Goal: Complete application form: Complete application form

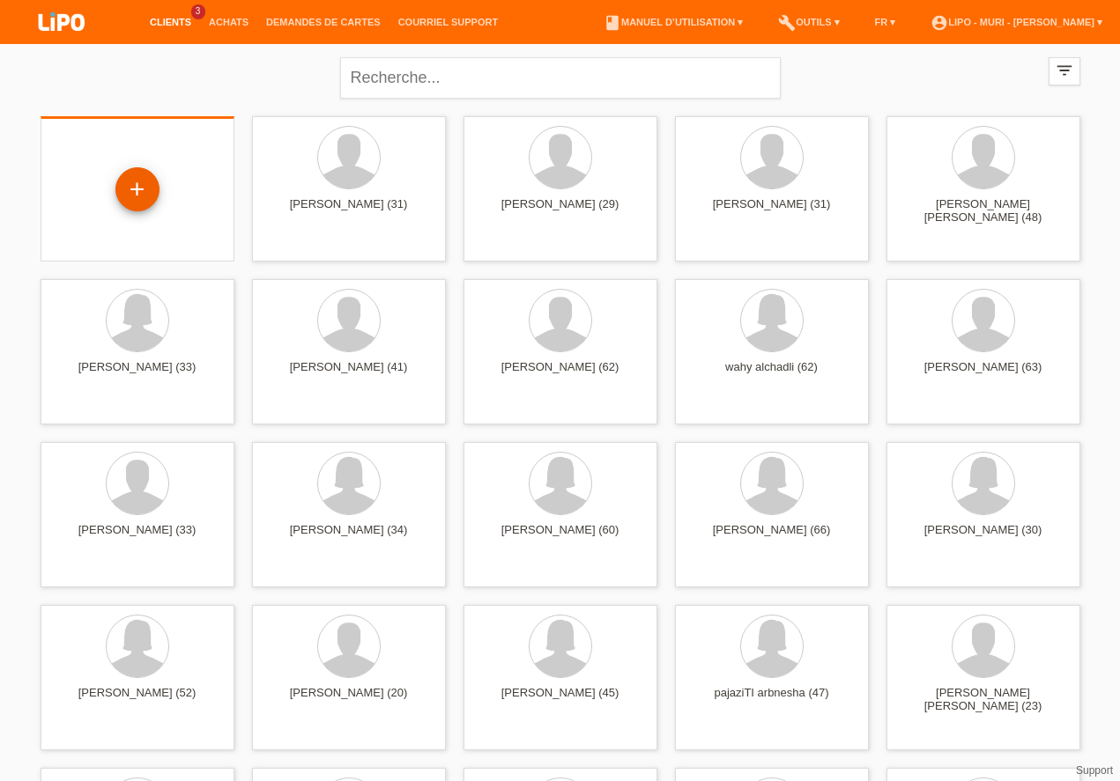
drag, startPoint x: 141, startPoint y: 203, endPoint x: 151, endPoint y: 202, distance: 9.7
click at [147, 195] on div "+" at bounding box center [137, 189] width 42 height 30
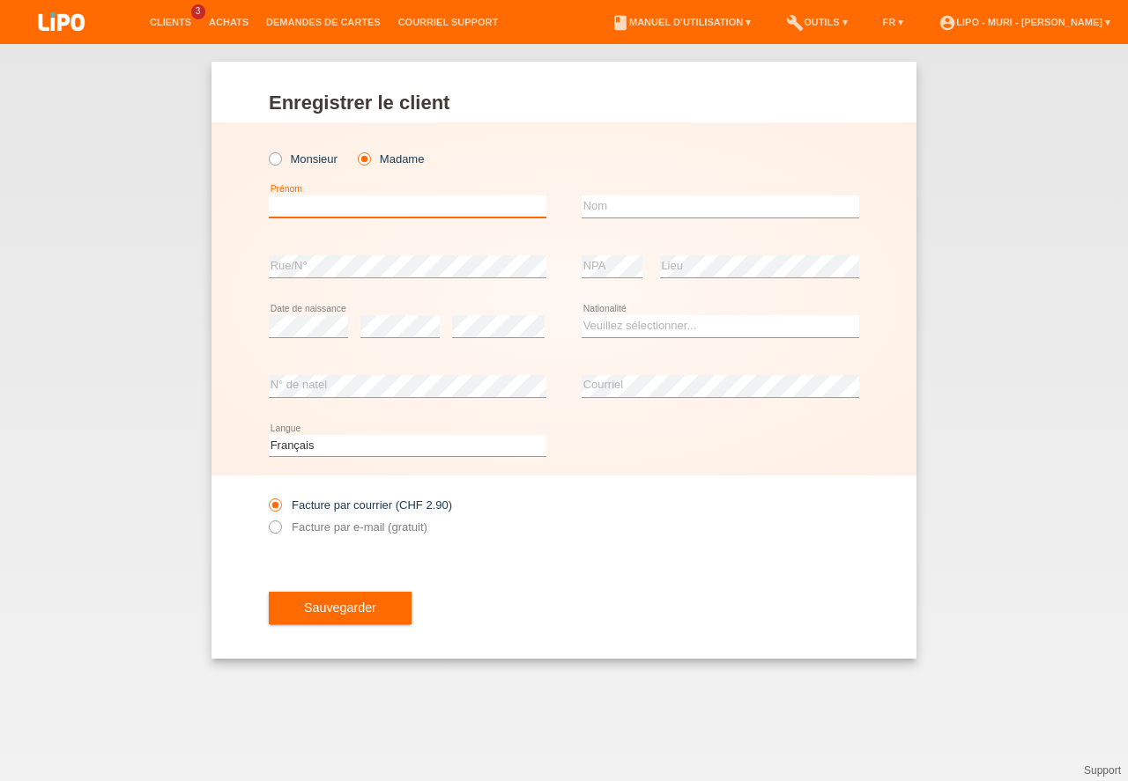
click at [326, 210] on input "text" at bounding box center [407, 207] width 277 height 22
type input "hajrusa"
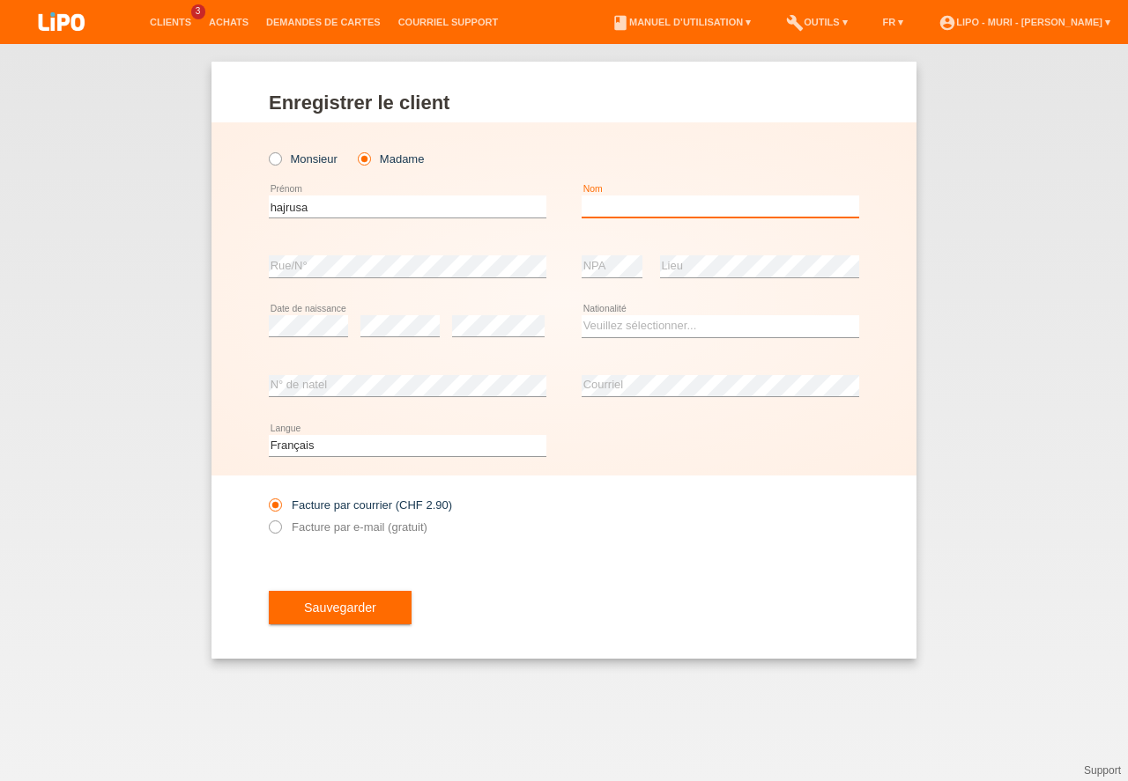
click at [625, 211] on input "text" at bounding box center [719, 207] width 277 height 22
type input "babacic korac"
click at [608, 330] on select "Veuillez sélectionner... Suisse Allemagne Autriche Liechtenstein ------------ A…" at bounding box center [719, 325] width 277 height 21
select select "CH"
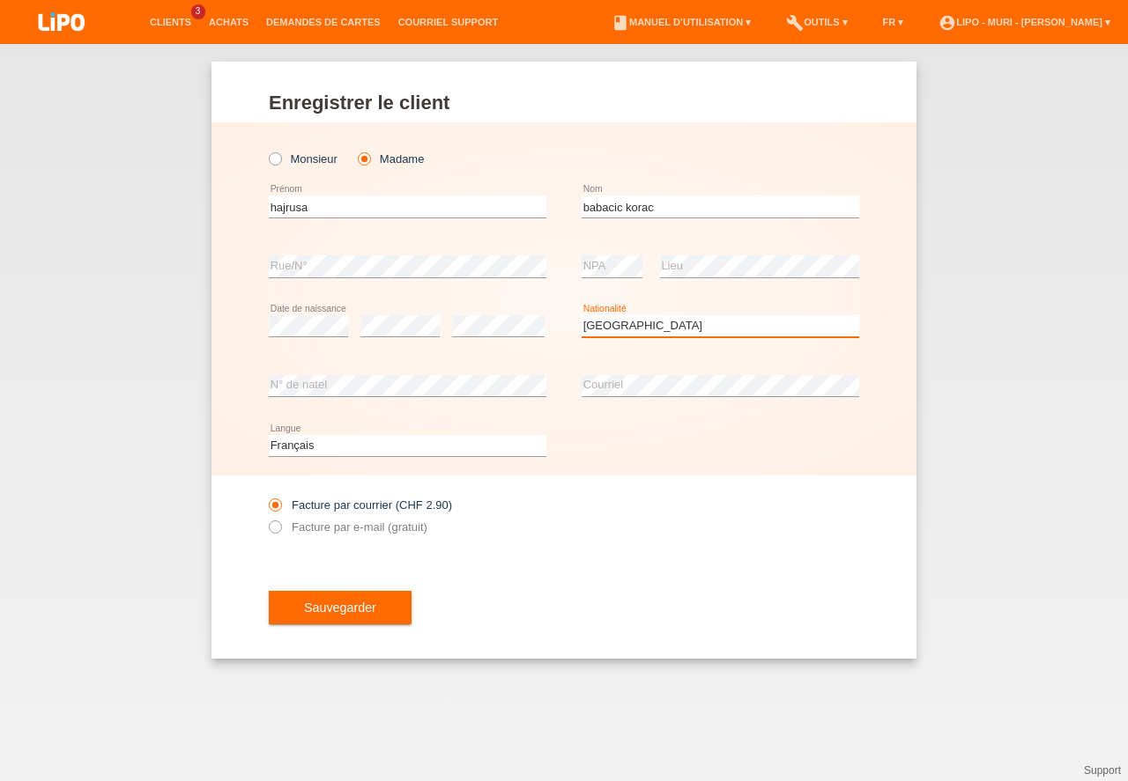
click at [0, 0] on option "Suisse" at bounding box center [0, 0] width 0 height 0
click at [341, 443] on select "Deutsch Français Italiano English" at bounding box center [407, 445] width 277 height 21
drag, startPoint x: 346, startPoint y: 465, endPoint x: 618, endPoint y: 537, distance: 281.6
select select "de"
click at [0, 0] on option "Deutsch" at bounding box center [0, 0] width 0 height 0
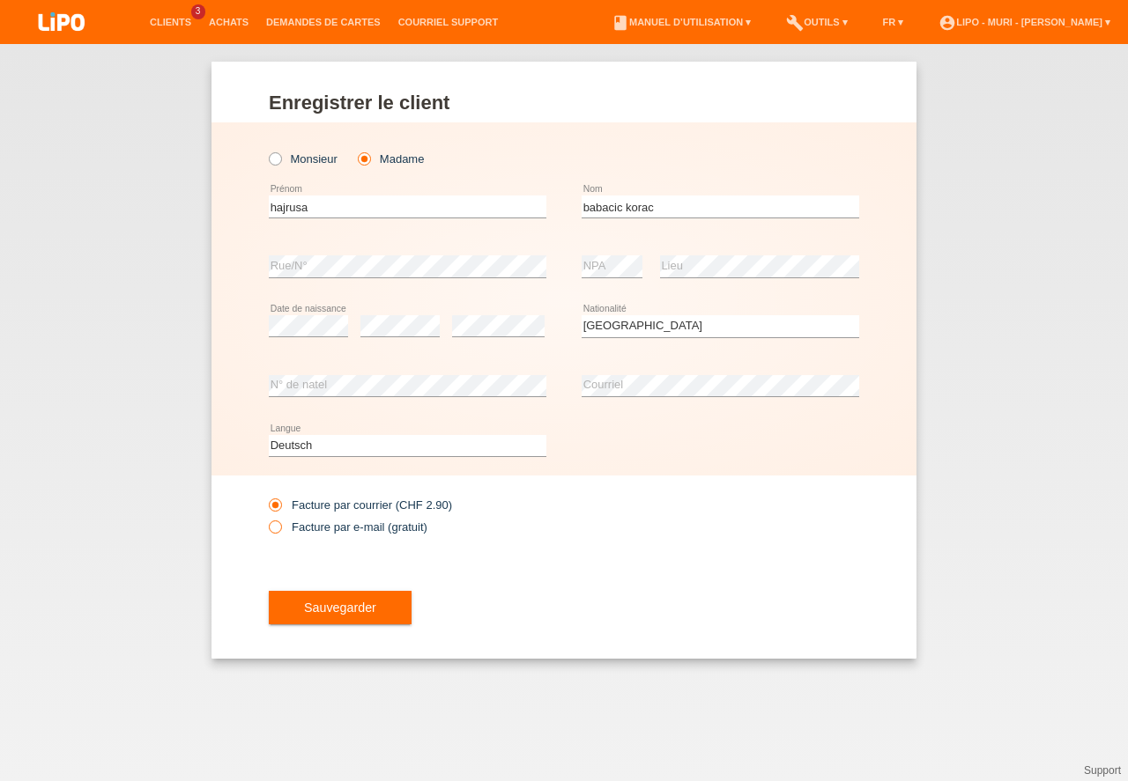
click at [266, 518] on icon at bounding box center [266, 518] width 0 height 0
click at [275, 529] on input "Facture par e-mail (gratuit)" at bounding box center [274, 532] width 11 height 22
radio input "true"
click at [374, 610] on button "Sauvegarder" at bounding box center [340, 607] width 143 height 33
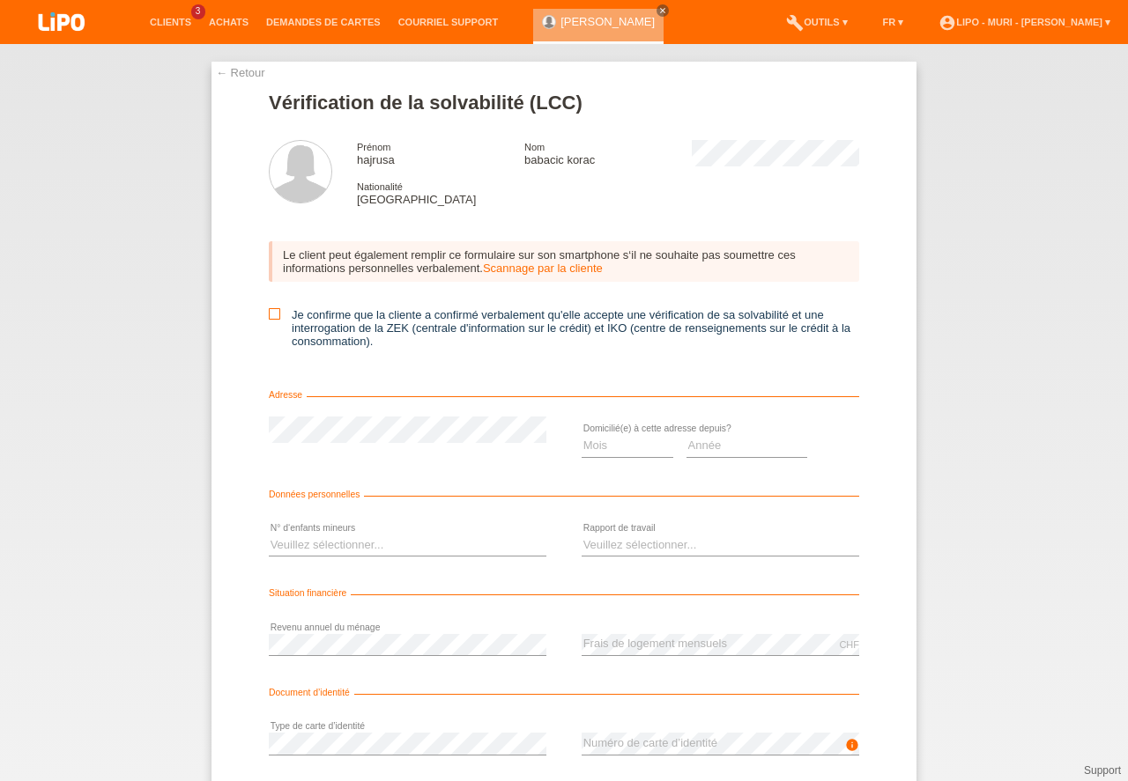
click at [273, 318] on icon at bounding box center [274, 313] width 11 height 11
click at [273, 318] on input "Je confirme que la cliente a confirmé verbalement qu'elle accepte une vérificat…" at bounding box center [274, 313] width 11 height 11
checkbox input "true"
click at [588, 449] on select "Mois 01 02 03 04 05 06 07 08 09 10" at bounding box center [627, 445] width 92 height 21
click at [701, 449] on select "Année 2025 2024 2023 2022 2021 2020 2019 2018 2017 2016 2015 2014 2013 2012 201…" at bounding box center [747, 445] width 122 height 21
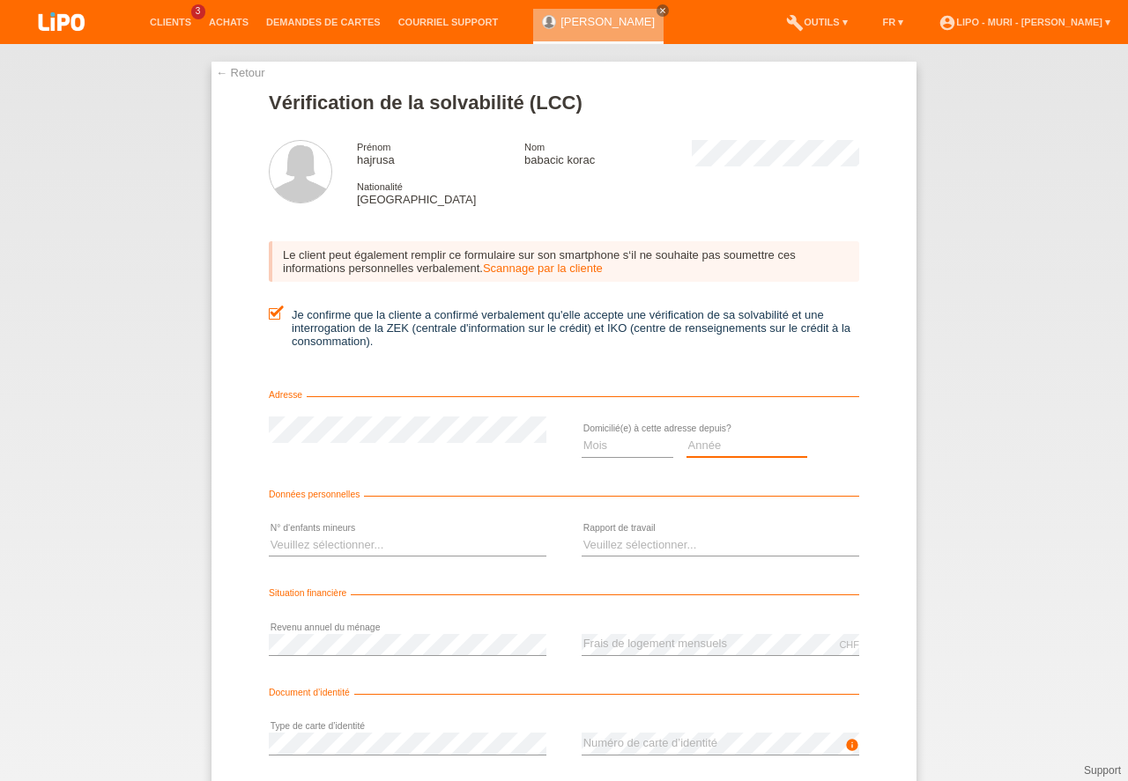
click at [701, 449] on select "Année 2025 2024 2023 2022 2021 2020 2019 2018 2017 2016 2015 2014 2013 2012 201…" at bounding box center [747, 445] width 122 height 21
select select "2024"
click at [0, 0] on option "2024" at bounding box center [0, 0] width 0 height 0
click at [619, 451] on select "Mois 01 02 03 04 05 06 07 08 09 10" at bounding box center [627, 445] width 92 height 21
select select "05"
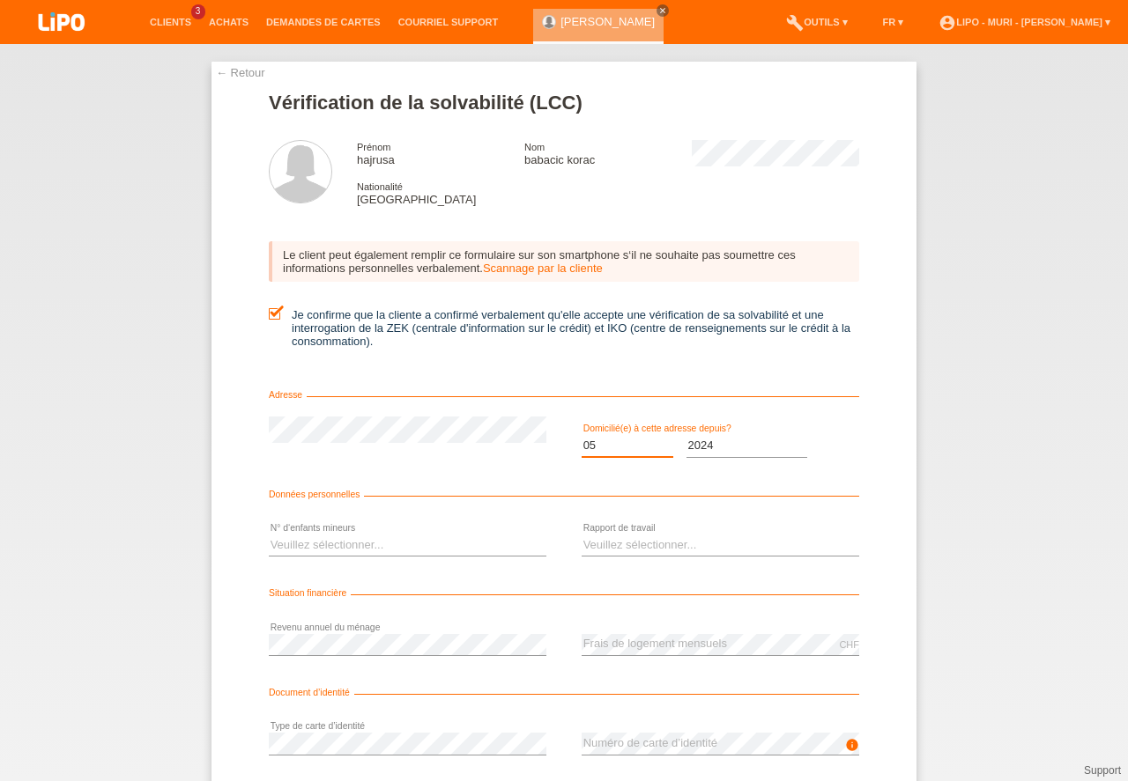
click at [0, 0] on option "05" at bounding box center [0, 0] width 0 height 0
drag, startPoint x: 263, startPoint y: 542, endPoint x: 287, endPoint y: 549, distance: 25.7
click at [263, 542] on div "← Retour Vérification de la solvabilité (LCC) Prénom hajrusa Nom babacic korac …" at bounding box center [563, 469] width 705 height 815
click at [295, 550] on select "Veuillez sélectionner... 0 1 2 3 4 5 6 7 8 9" at bounding box center [407, 545] width 277 height 21
select select "1"
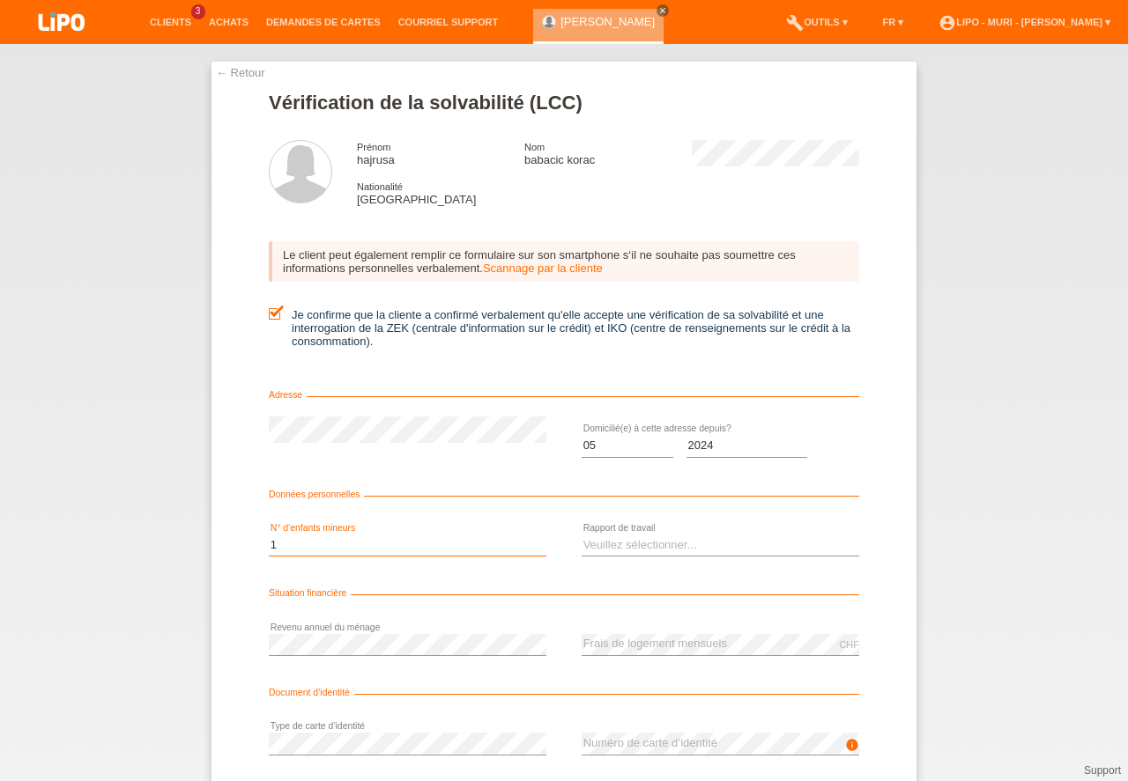
click at [0, 0] on option "1" at bounding box center [0, 0] width 0 height 0
click at [632, 551] on select "Veuillez sélectionner... A durée indéterminée A durée déterminée Apprenti/étudi…" at bounding box center [719, 545] width 277 height 21
select select "UNLIMITED"
click at [0, 0] on option "A durée indéterminée" at bounding box center [0, 0] width 0 height 0
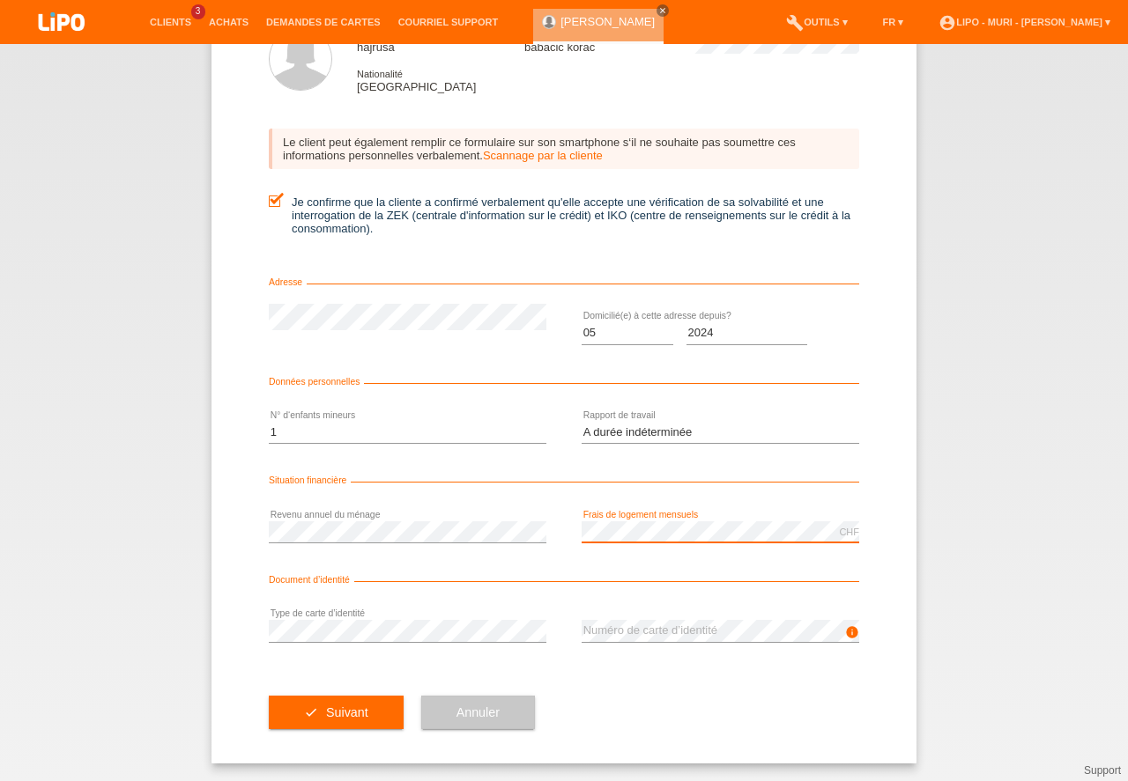
drag, startPoint x: 1127, startPoint y: 655, endPoint x: 1117, endPoint y: 816, distance: 161.5
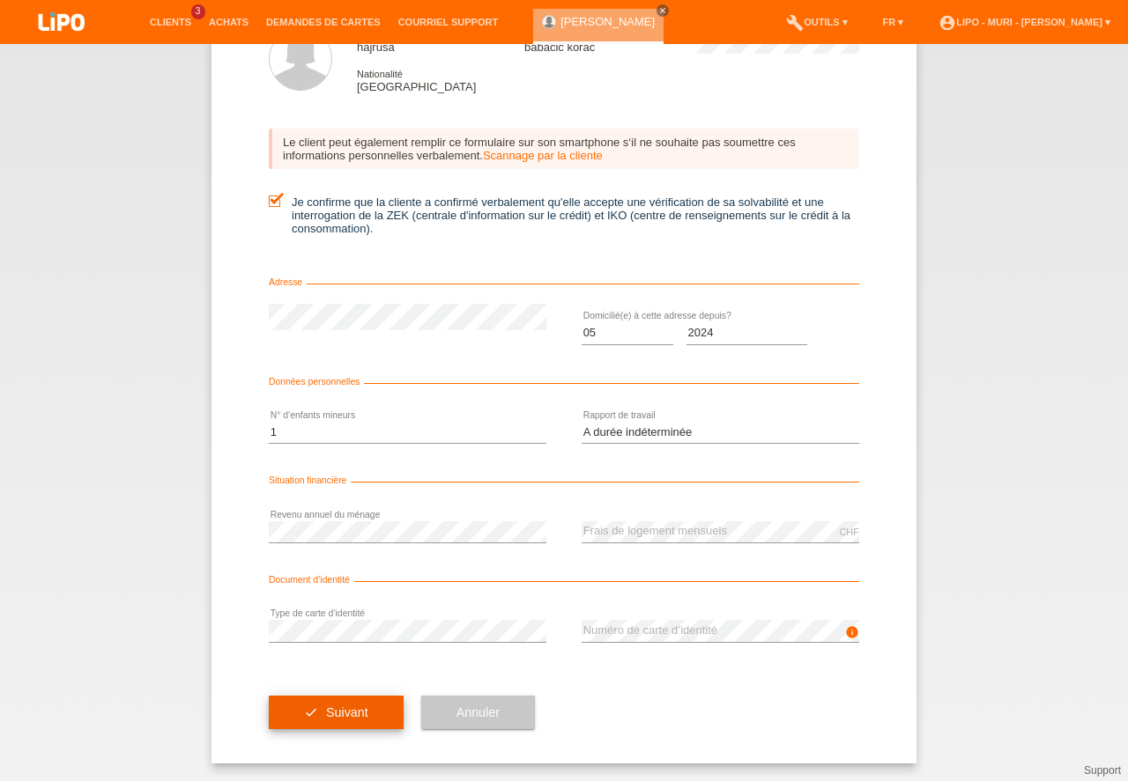
click at [317, 705] on button "check Suivant" at bounding box center [336, 712] width 135 height 33
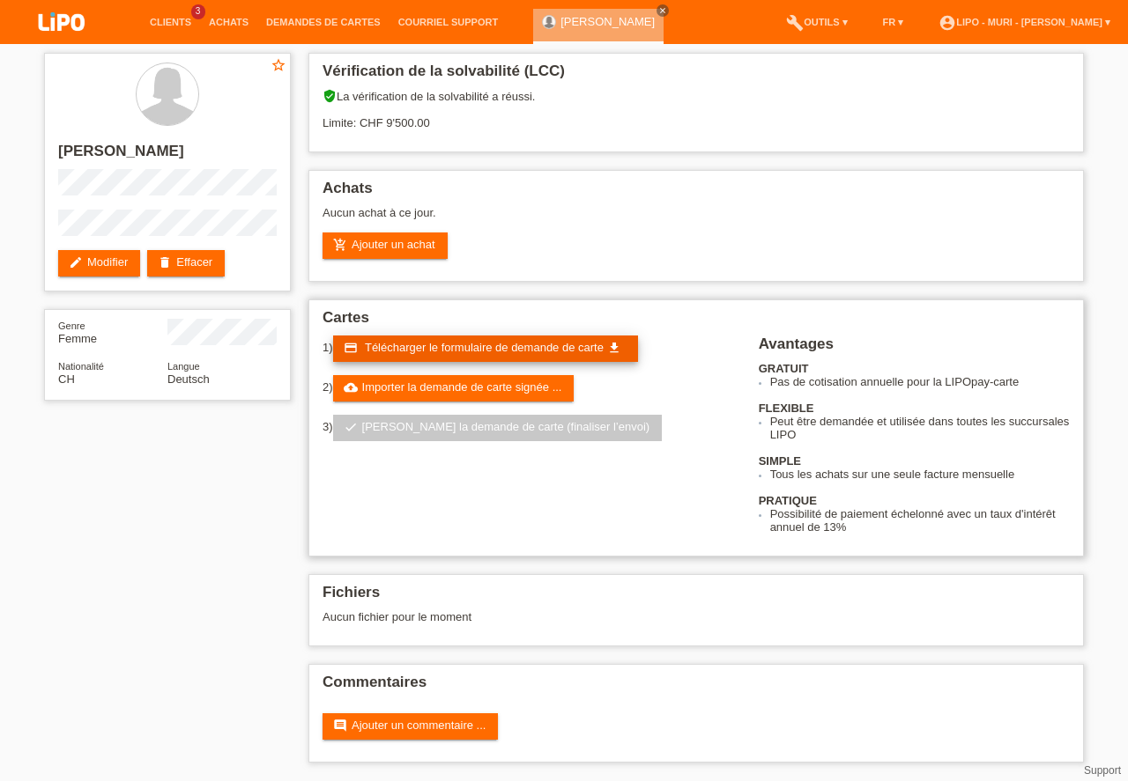
click at [426, 347] on span "Télécharger le formulaire de demande de carte" at bounding box center [484, 347] width 239 height 13
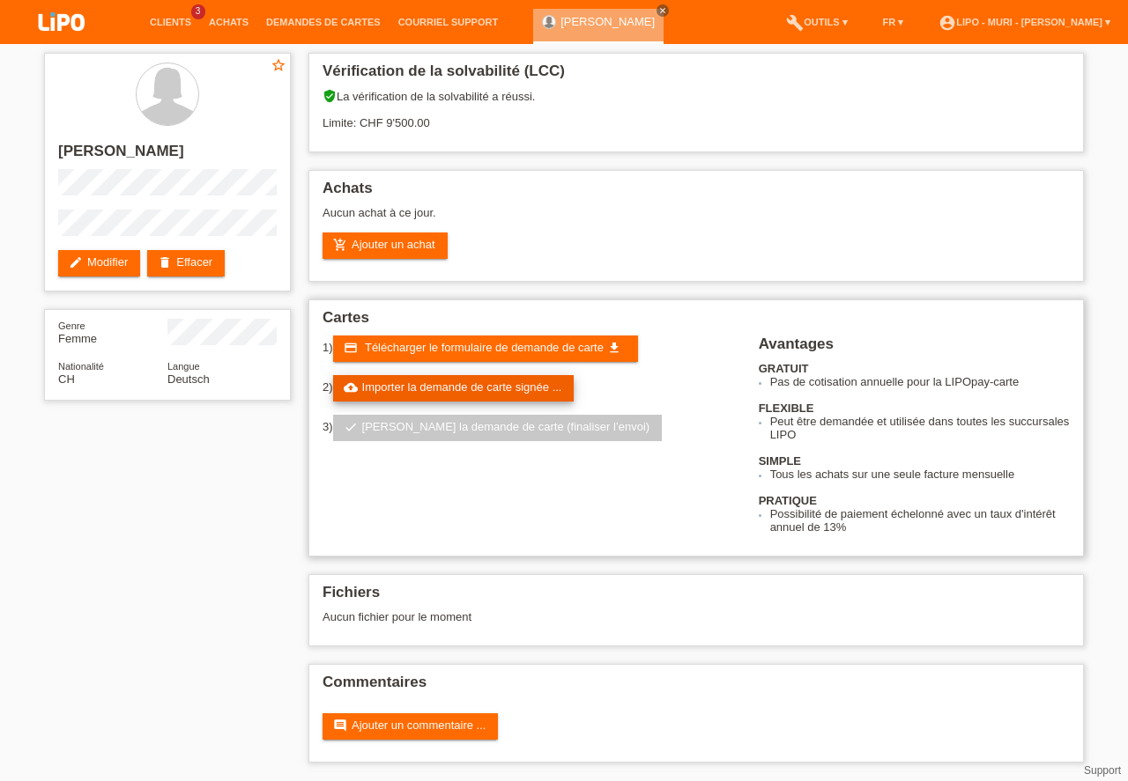
click at [429, 382] on link "cloud_upload Importer la demande de carte signée ..." at bounding box center [453, 388] width 241 height 26
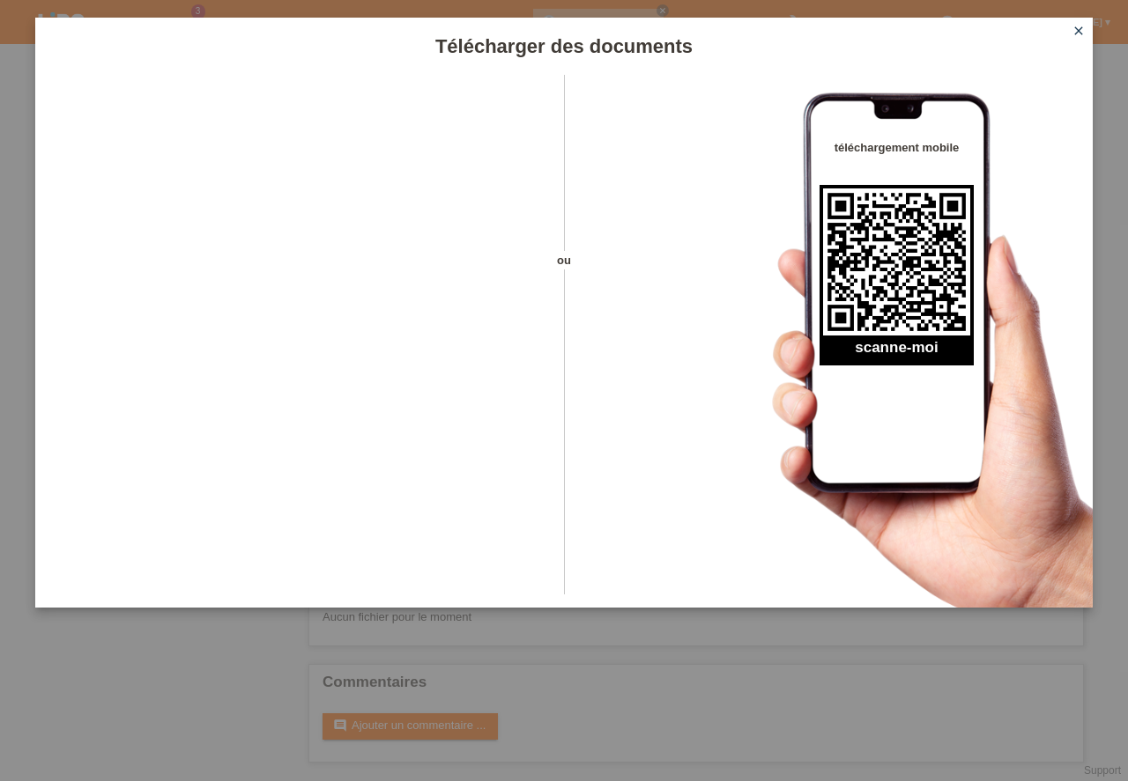
click at [1083, 34] on icon "close" at bounding box center [1078, 31] width 14 height 14
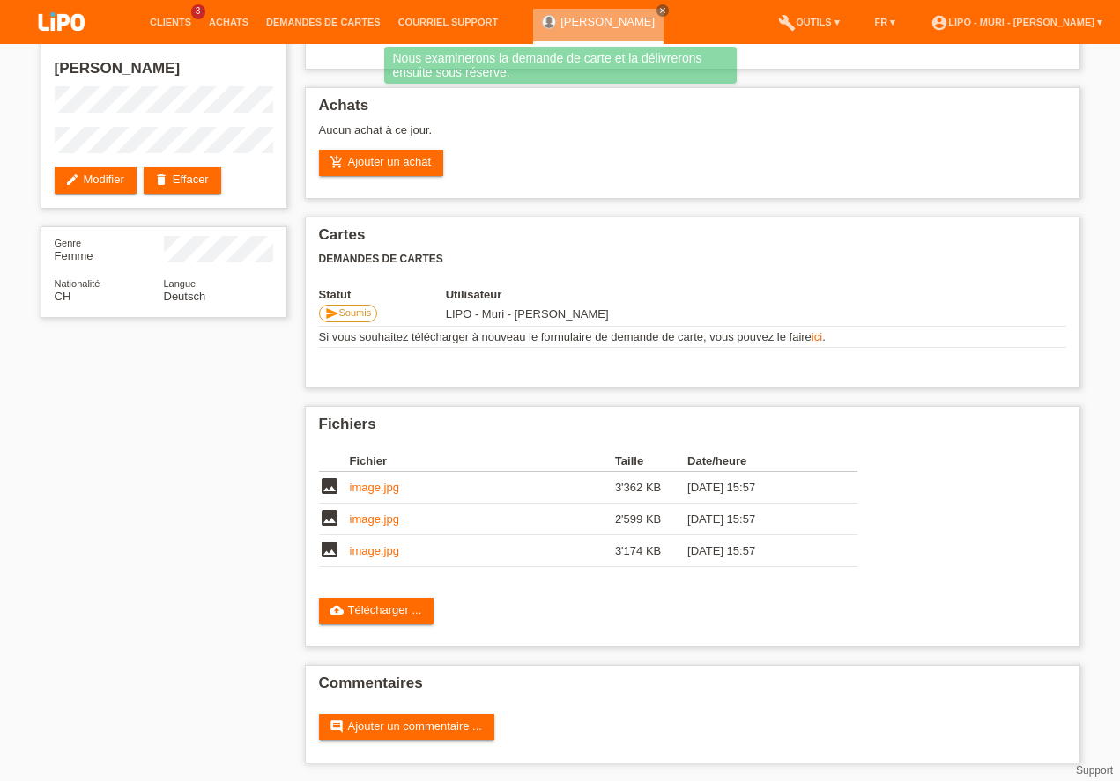
scroll to position [83, 0]
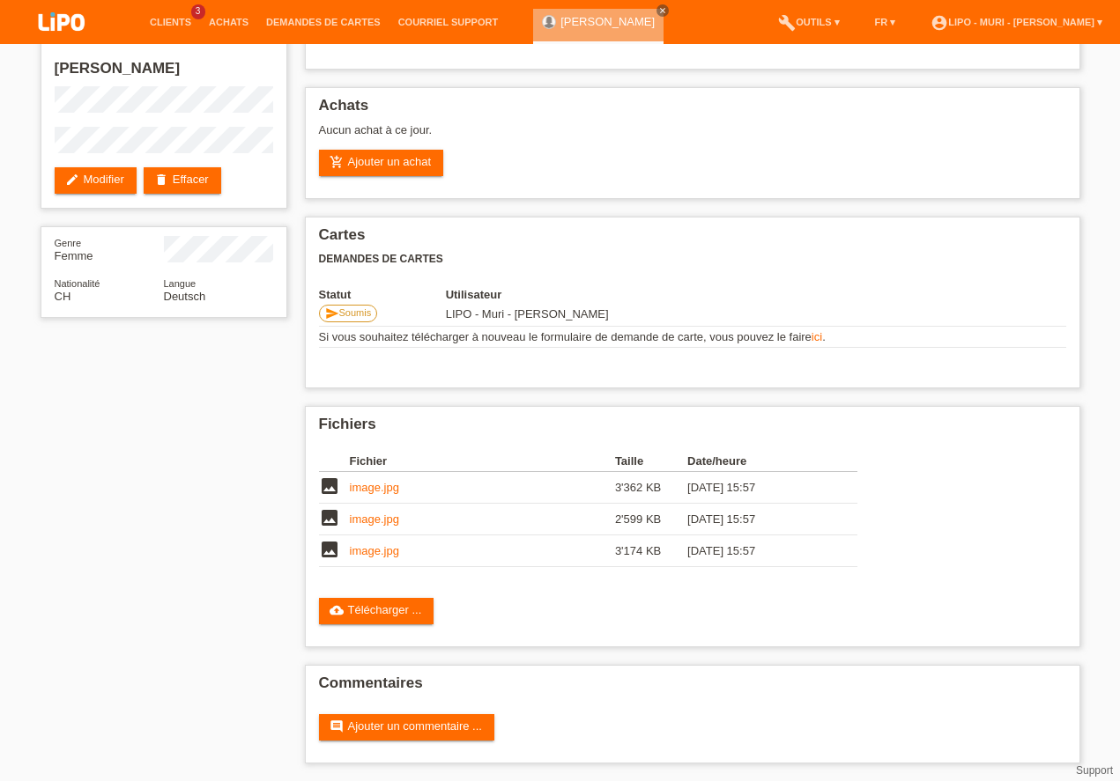
drag, startPoint x: 1126, startPoint y: 210, endPoint x: 1095, endPoint y: 455, distance: 247.7
drag, startPoint x: 1127, startPoint y: 115, endPoint x: 1097, endPoint y: 463, distance: 350.1
click at [38, 425] on div "star_border hajrusa babacic korac edit Modifier delete Effacer Genre Femme Nati…" at bounding box center [560, 371] width 1057 height 820
click at [173, 17] on li "Clients 3" at bounding box center [170, 22] width 59 height 45
click at [168, 21] on link "Clients" at bounding box center [170, 22] width 59 height 11
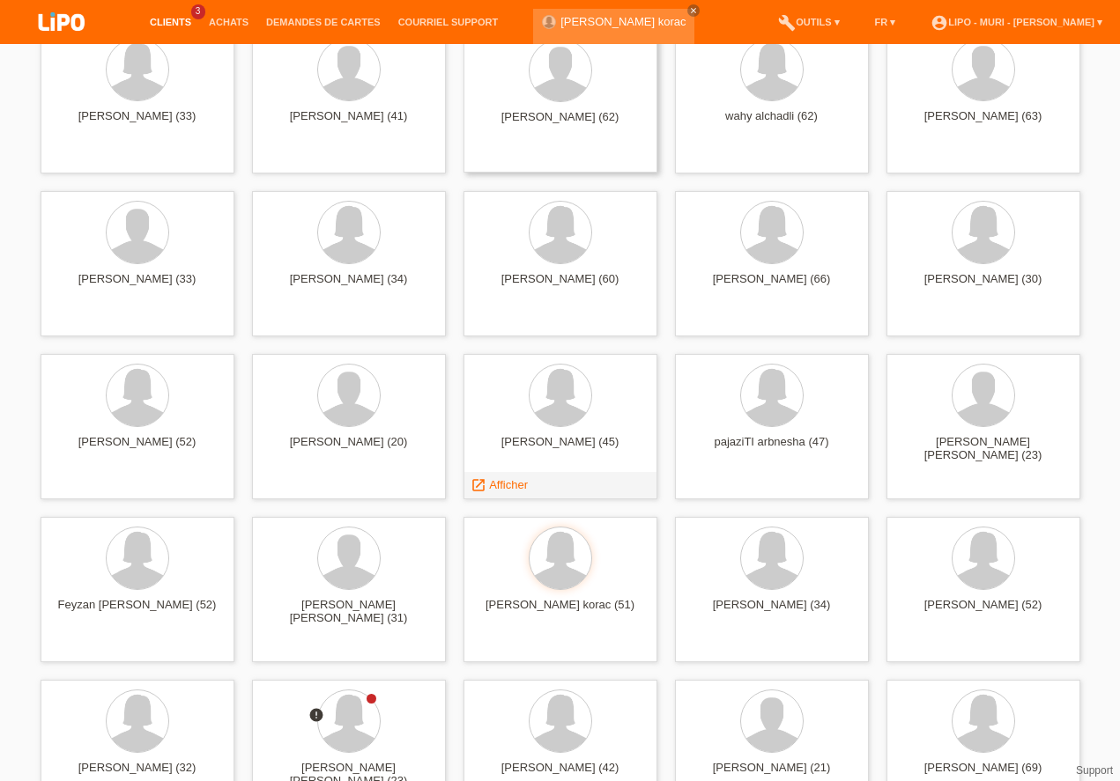
scroll to position [402, 0]
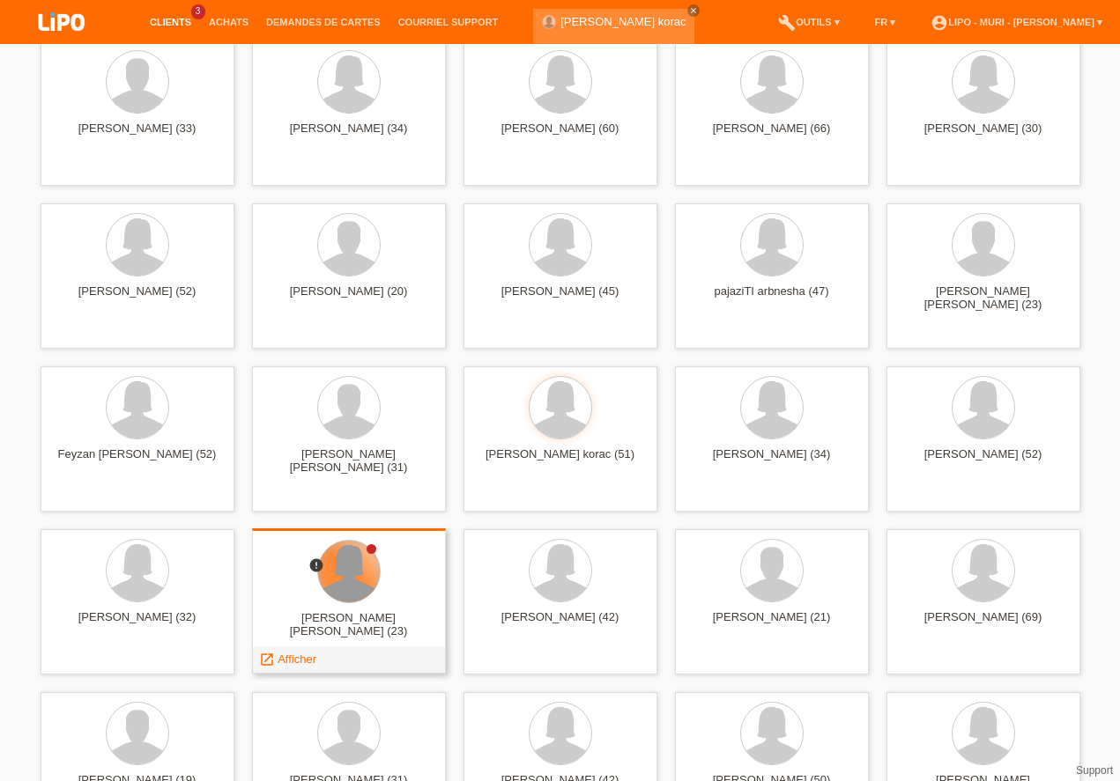
click at [326, 572] on div at bounding box center [349, 572] width 62 height 62
click at [291, 659] on span "Afficher" at bounding box center [296, 659] width 39 height 13
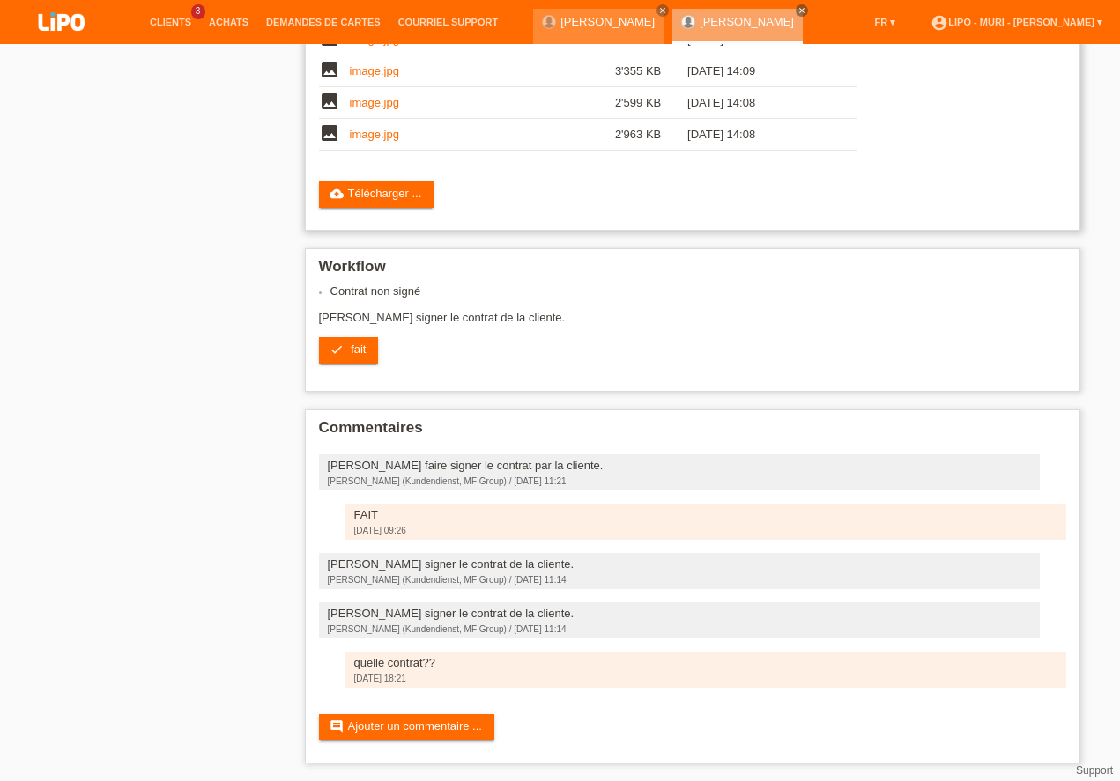
scroll to position [402, 0]
click at [369, 141] on link "image.jpg" at bounding box center [374, 134] width 49 height 13
click at [372, 78] on link "image.jpg" at bounding box center [374, 70] width 49 height 13
click at [418, 724] on link "comment Ajouter un commentaire ..." at bounding box center [406, 727] width 175 height 26
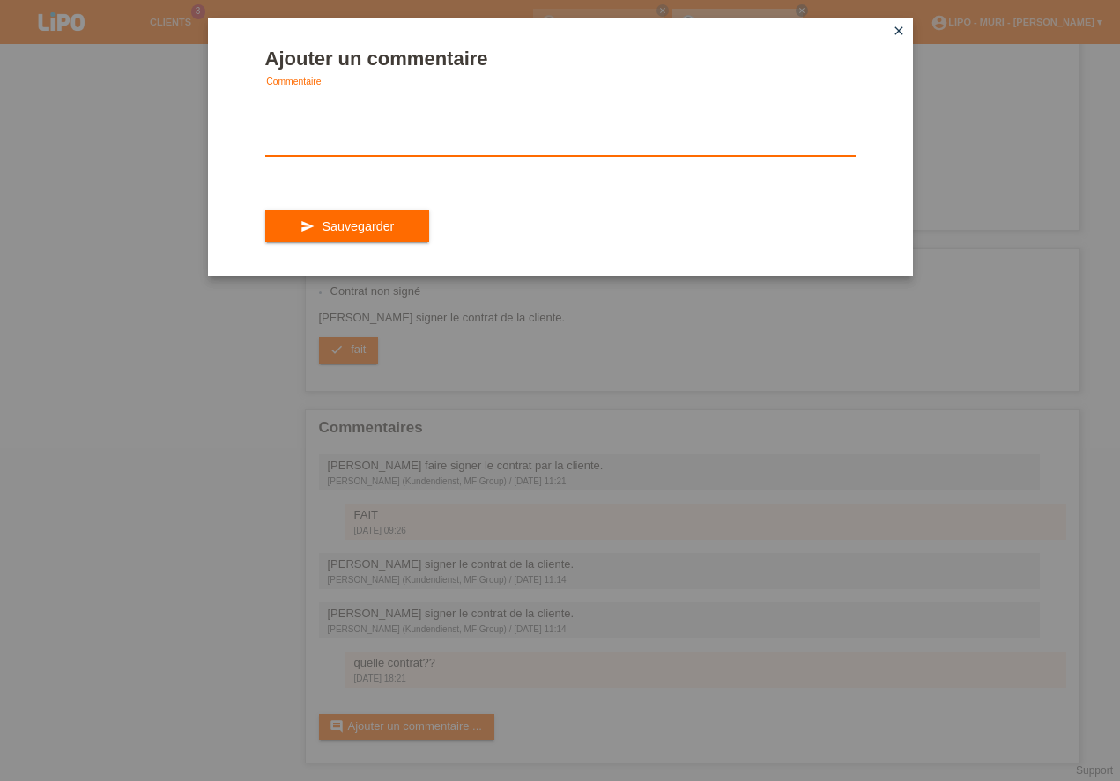
click at [364, 153] on textarea at bounding box center [560, 122] width 590 height 68
type textarea "c^est fait"
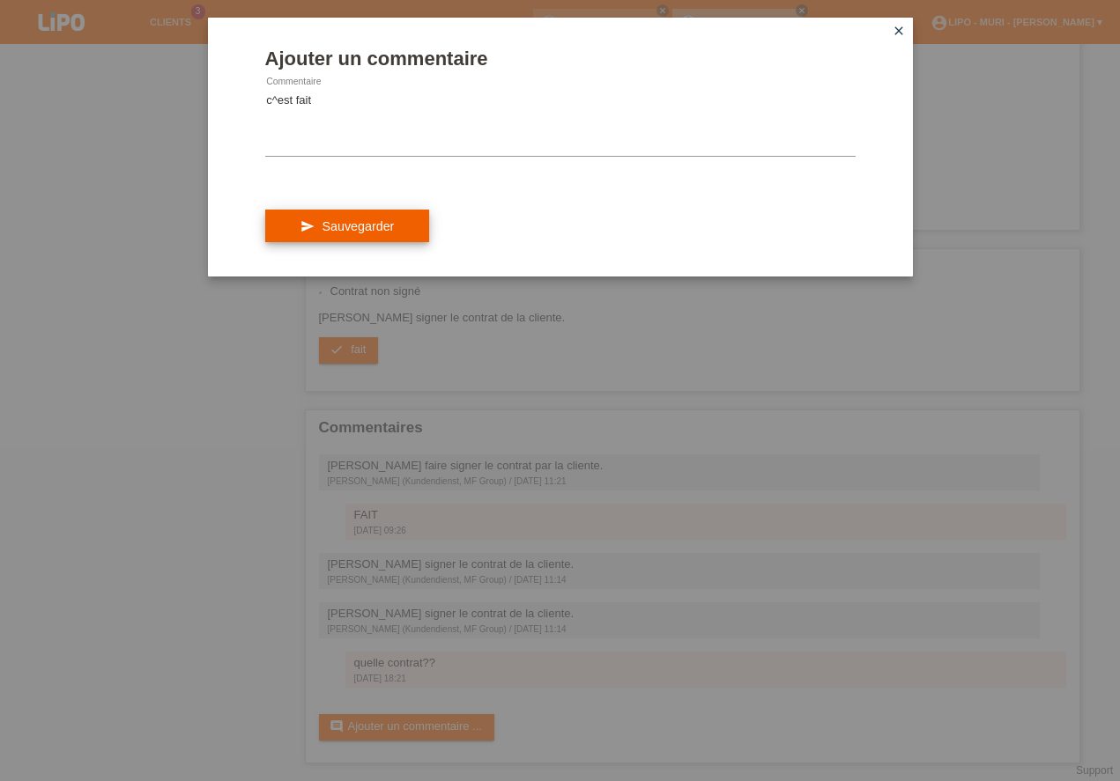
click at [362, 231] on button "send Sauvegarder" at bounding box center [347, 226] width 165 height 33
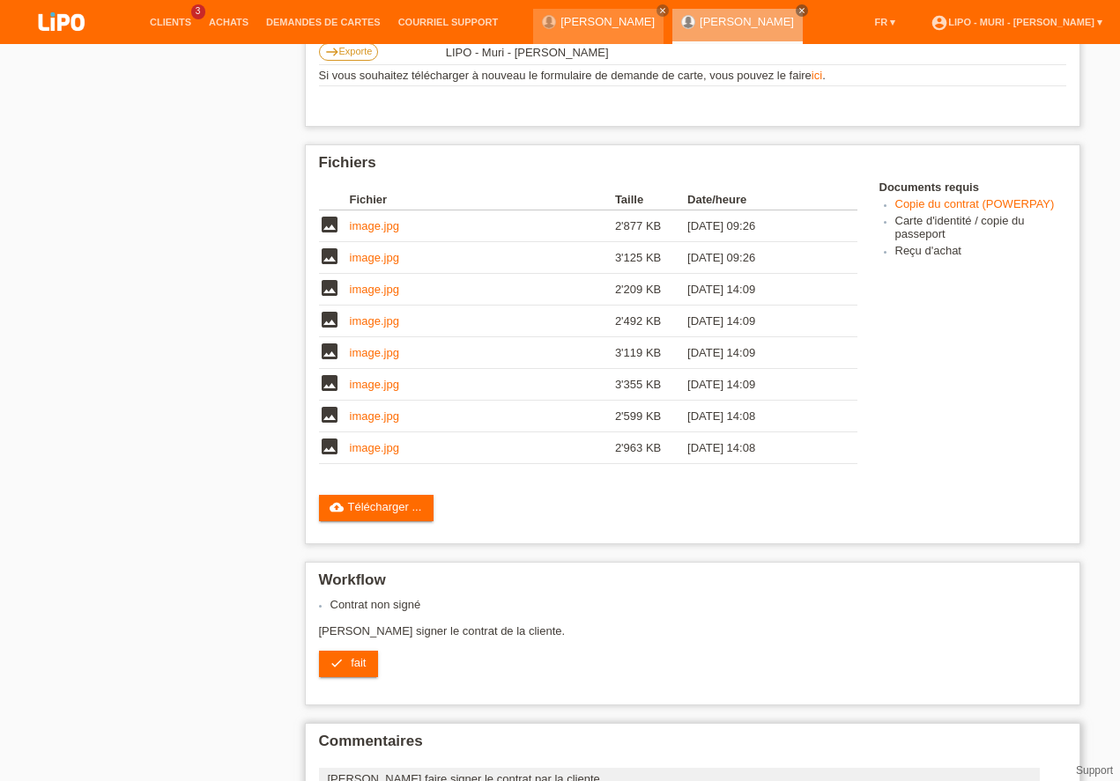
scroll to position [603, 0]
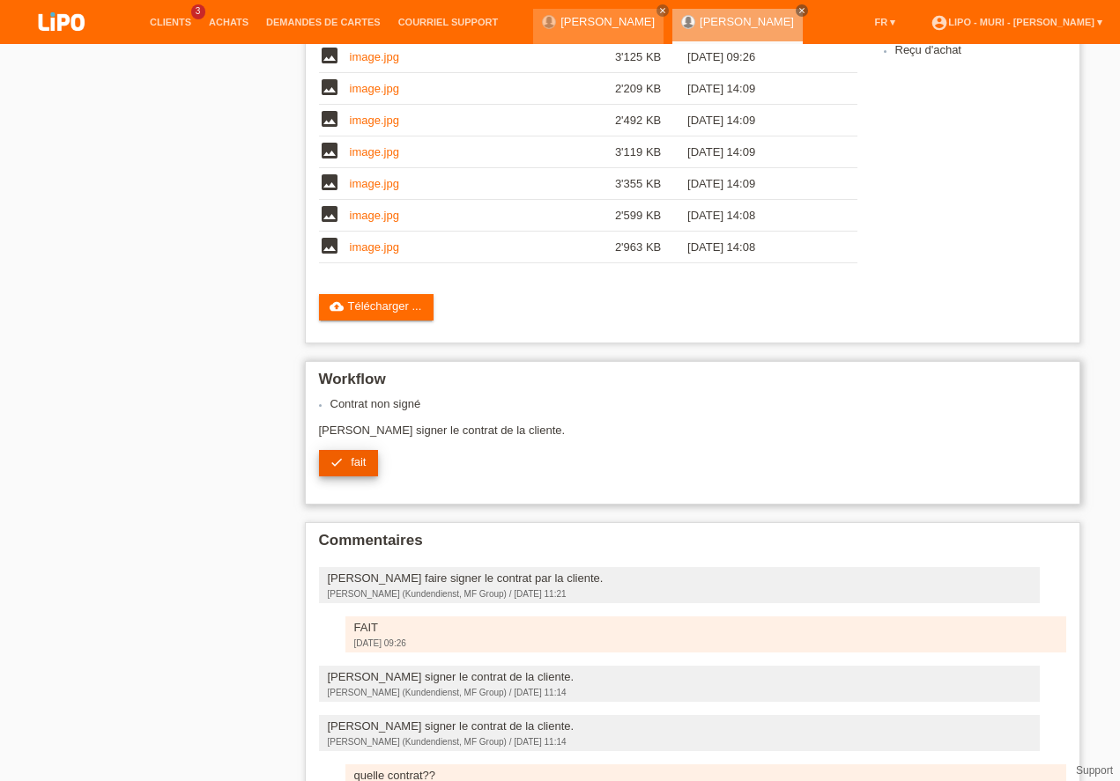
click at [354, 468] on span "fait" at bounding box center [358, 461] width 15 height 13
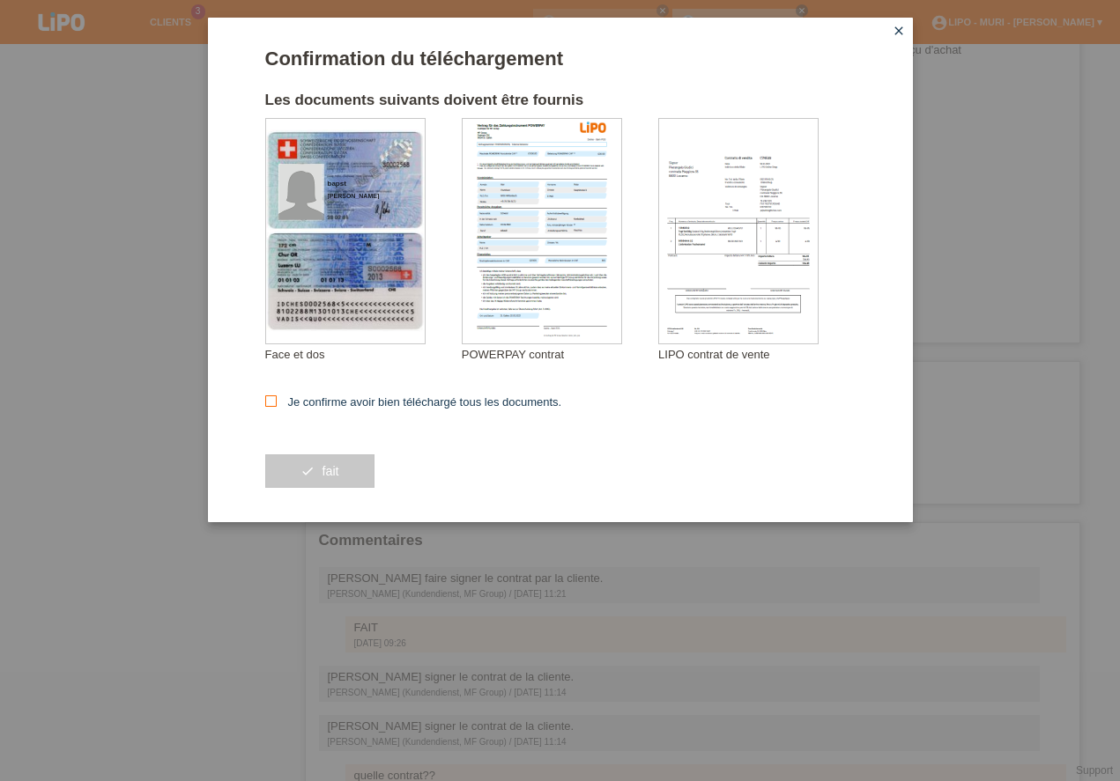
click at [270, 400] on icon at bounding box center [270, 401] width 11 height 11
click at [270, 400] on input "Je confirme avoir bien téléchargé tous les documents." at bounding box center [270, 401] width 11 height 11
checkbox input "true"
click at [329, 484] on button "check fait" at bounding box center [319, 471] width 109 height 33
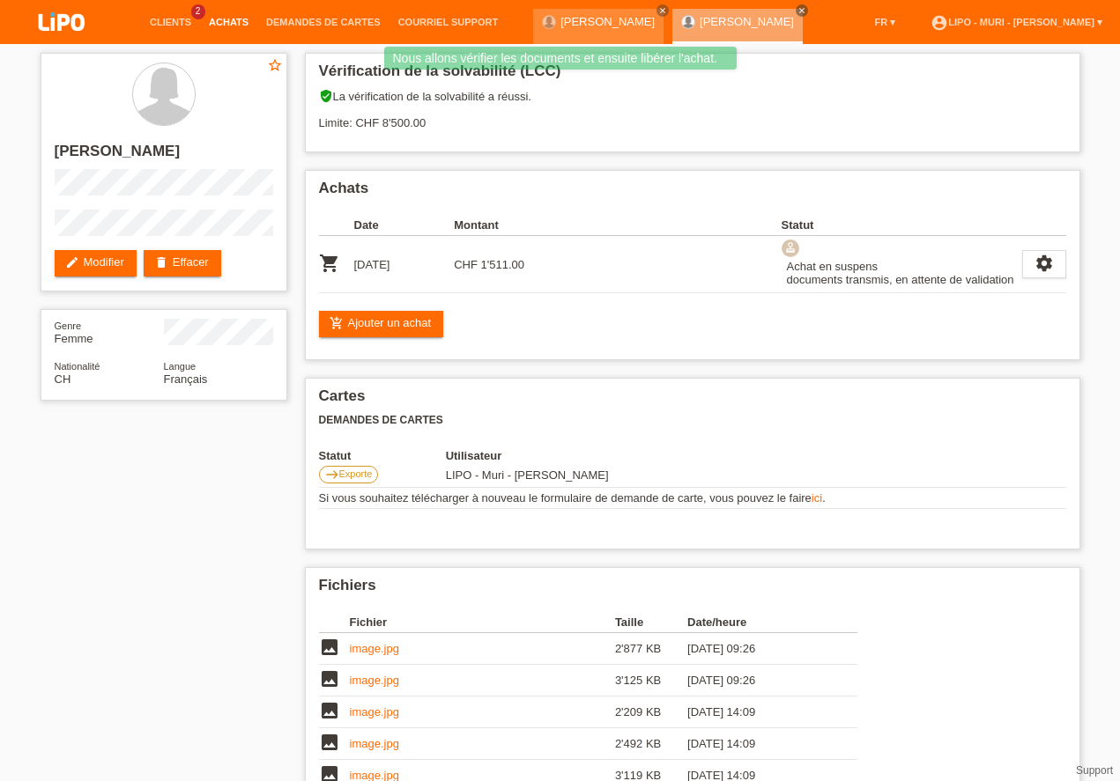
click at [226, 26] on link "Achats" at bounding box center [228, 22] width 57 height 11
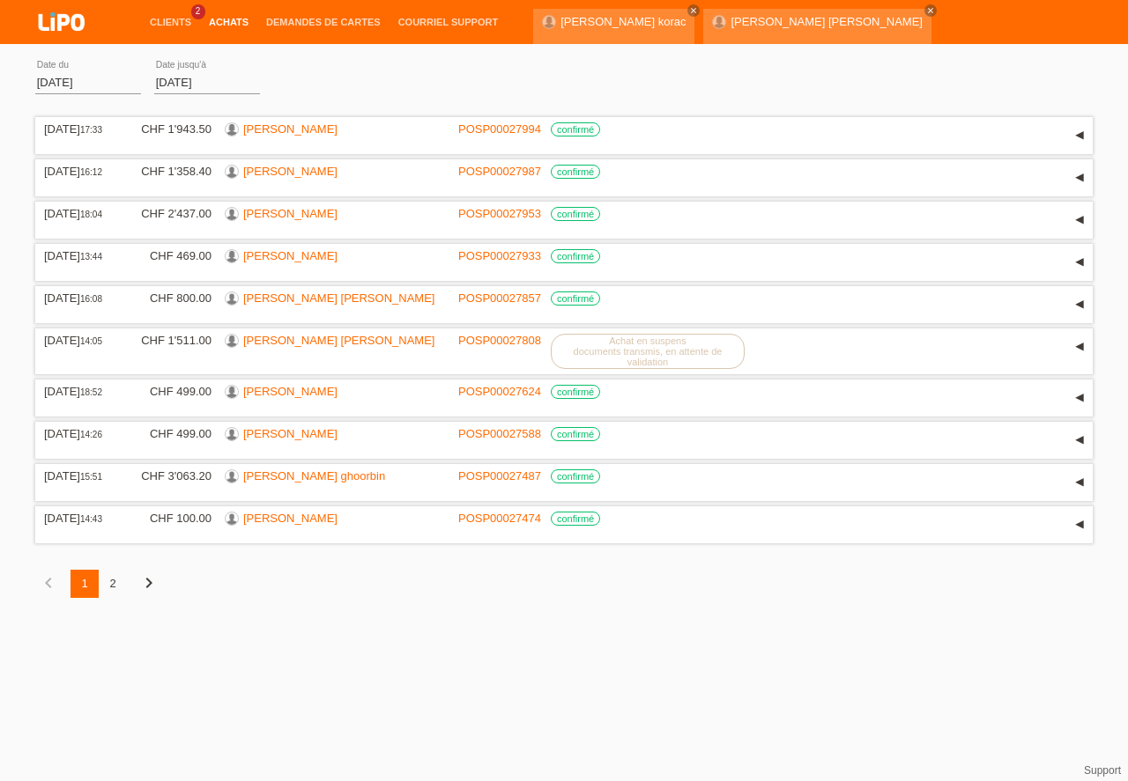
click at [114, 587] on div "2" at bounding box center [113, 584] width 28 height 28
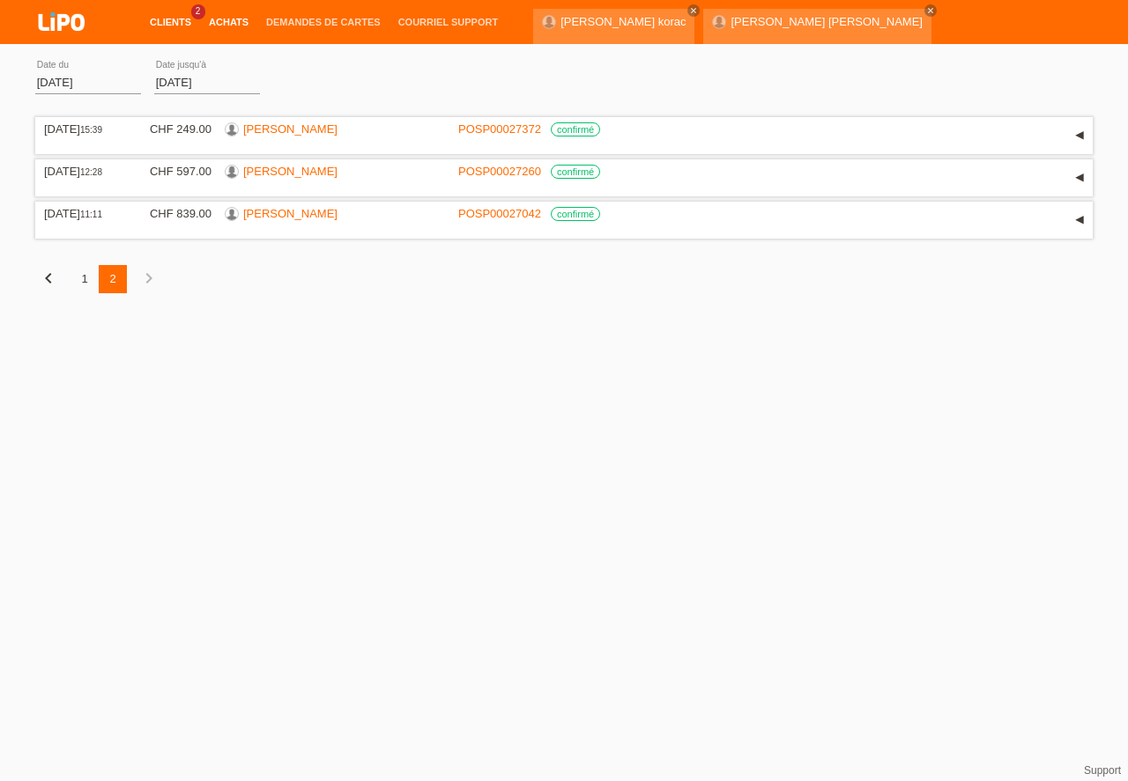
click at [173, 25] on link "Clients" at bounding box center [170, 22] width 59 height 11
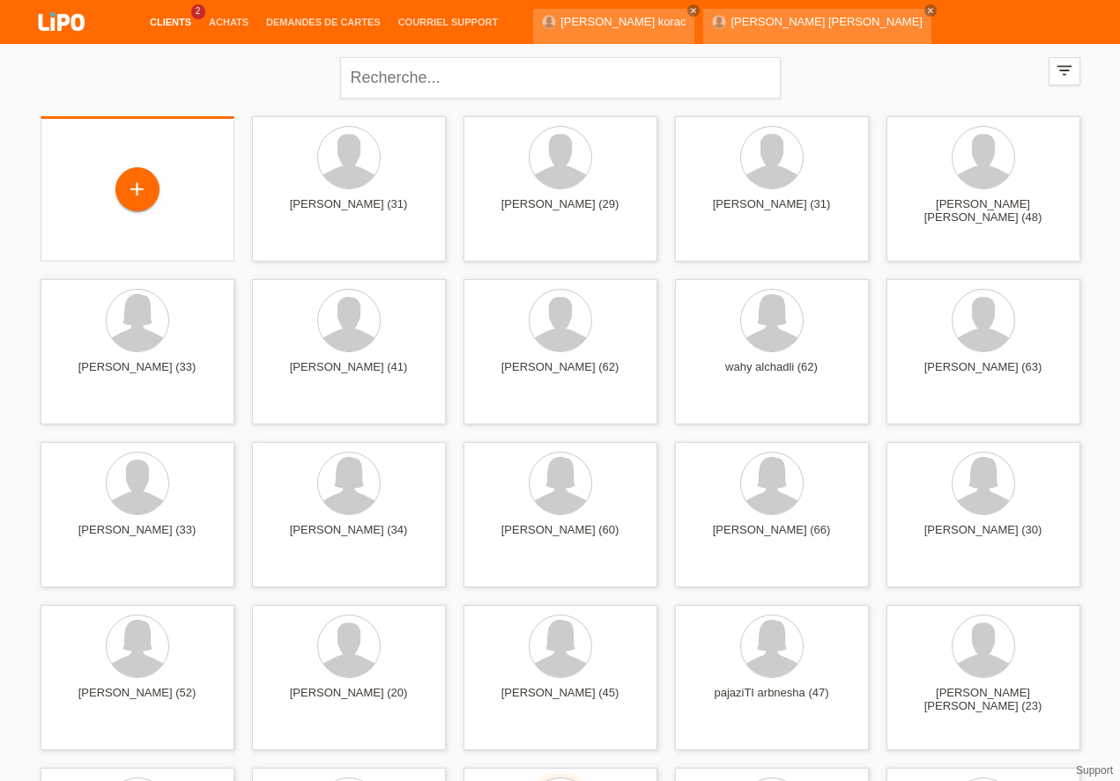
click at [103, 195] on div "+" at bounding box center [138, 190] width 166 height 47
click at [152, 187] on div "+" at bounding box center [137, 189] width 42 height 30
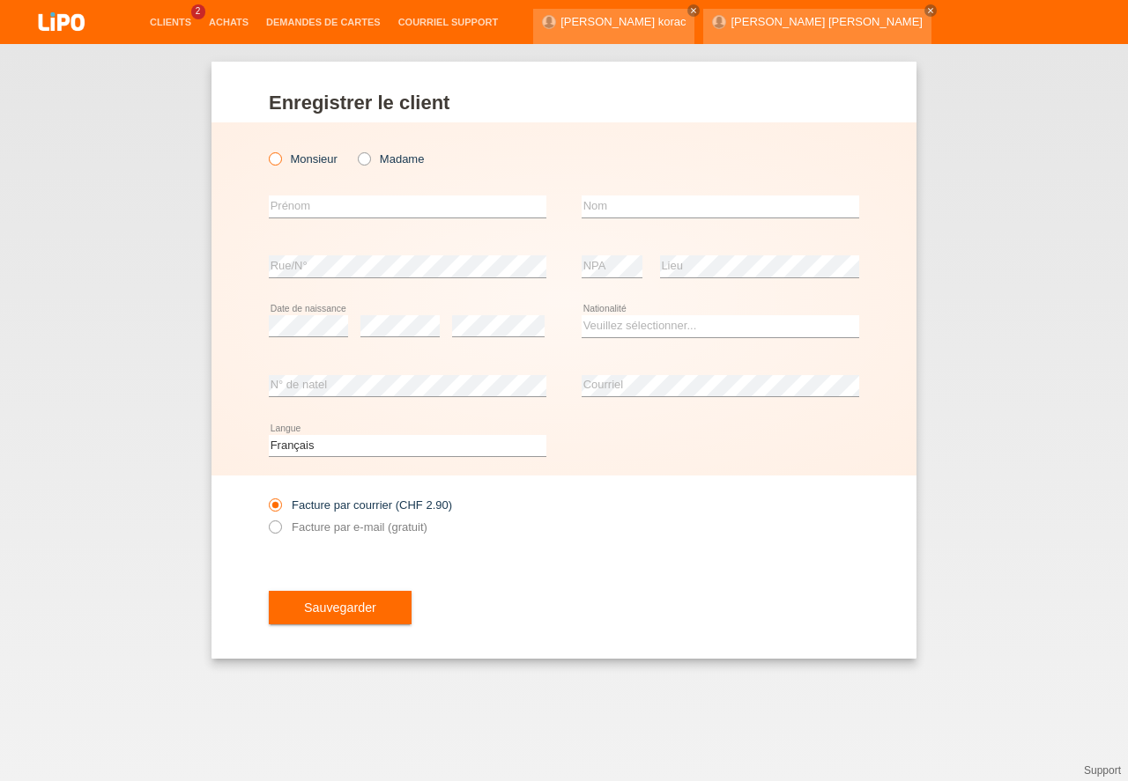
click at [266, 150] on icon at bounding box center [266, 150] width 0 height 0
click at [276, 163] on input "Monsieur" at bounding box center [274, 157] width 11 height 11
radio input "true"
click at [291, 452] on select "Deutsch Français Italiano English" at bounding box center [407, 445] width 277 height 21
select select "de"
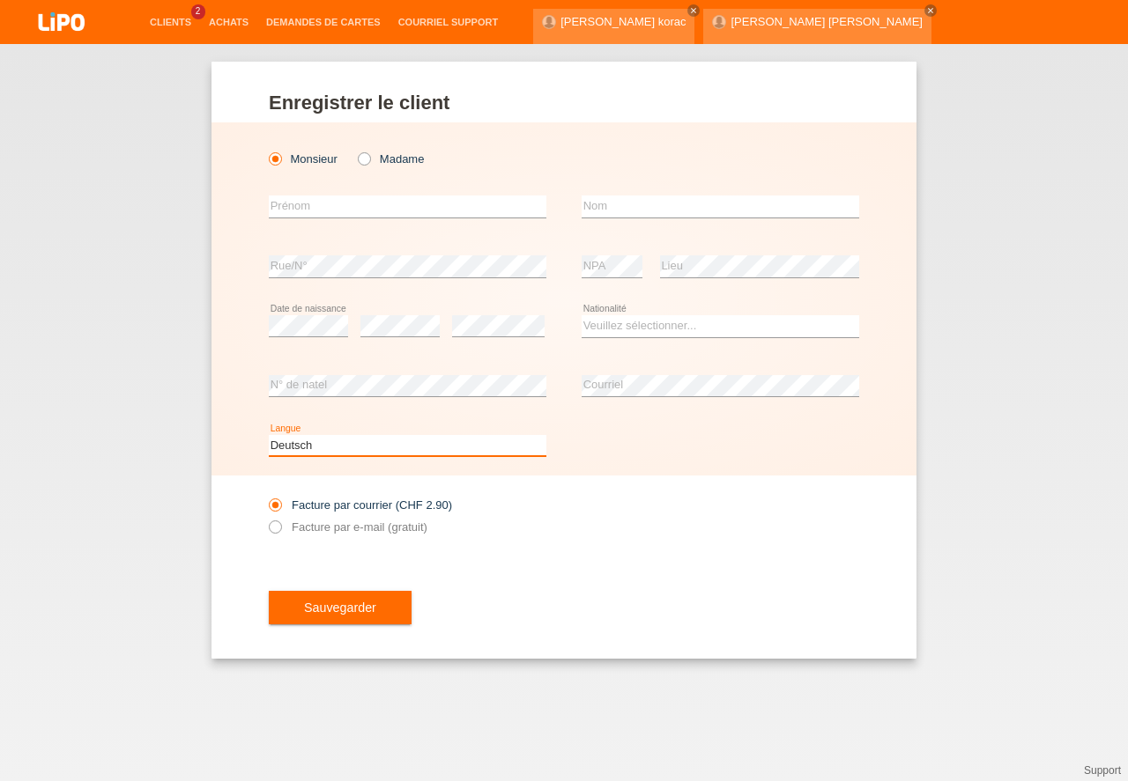
click at [0, 0] on option "Deutsch" at bounding box center [0, 0] width 0 height 0
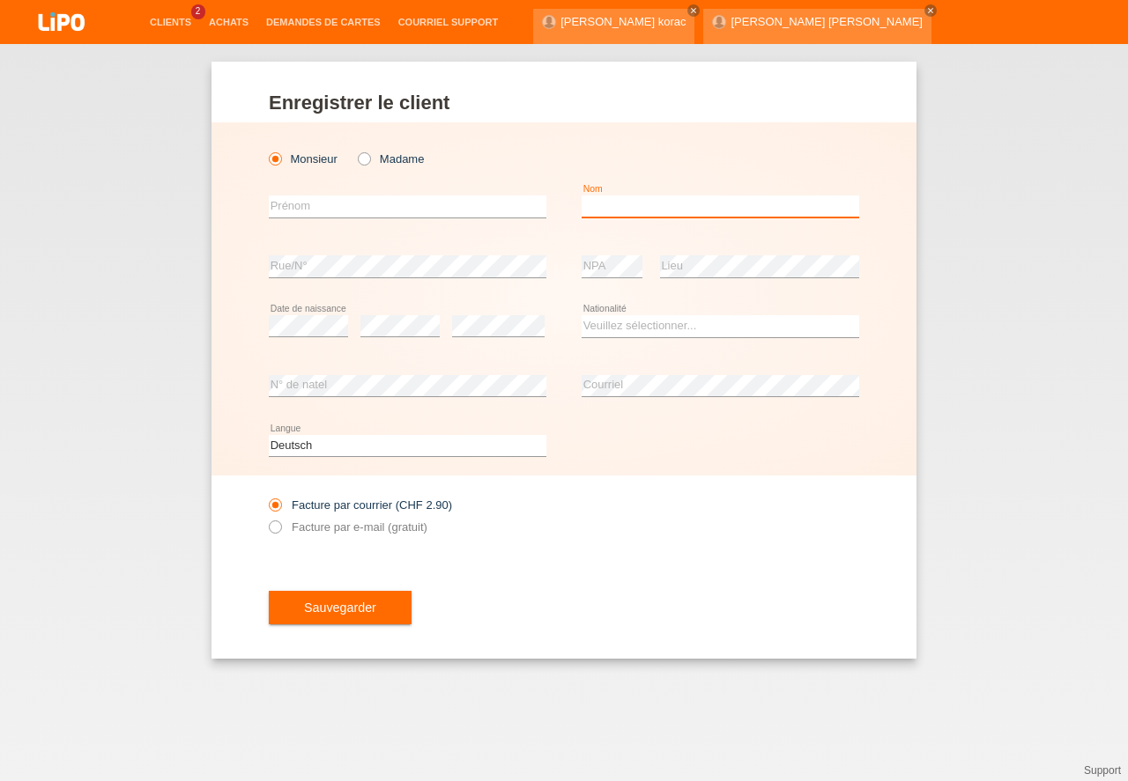
click at [644, 209] on input "text" at bounding box center [719, 207] width 277 height 22
click at [628, 209] on input "text" at bounding box center [719, 207] width 277 height 22
type input "[PERSON_NAME]"
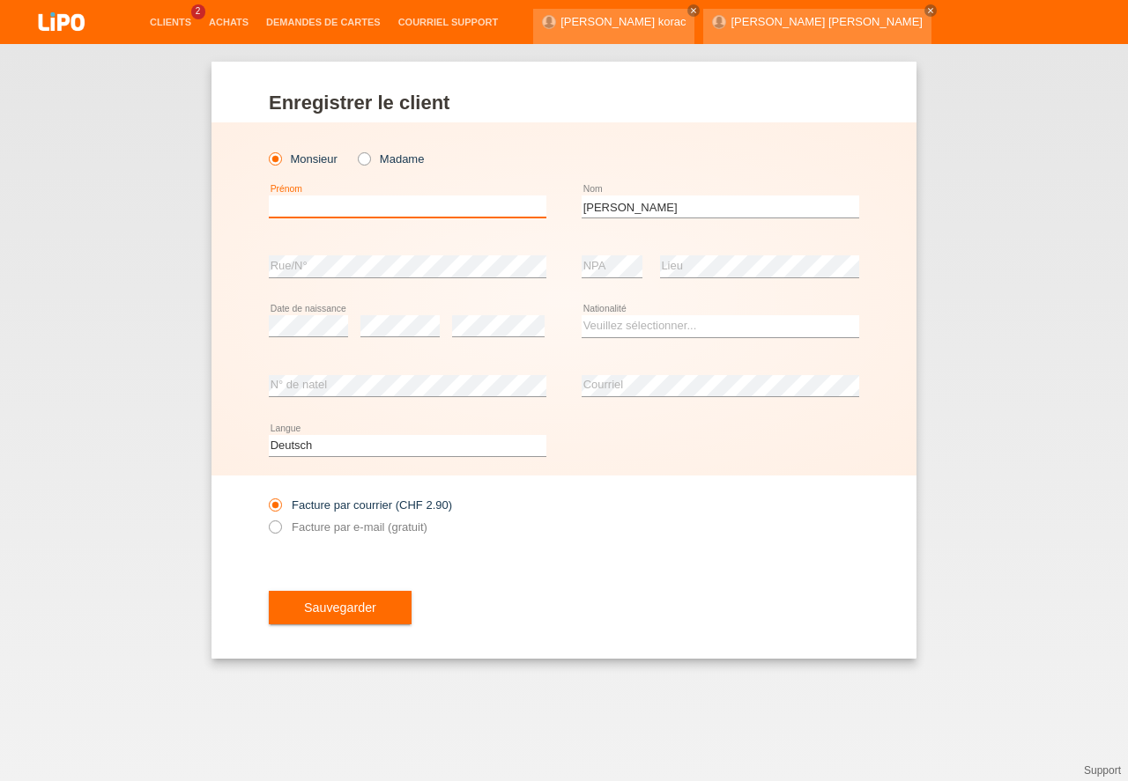
click at [479, 206] on input "text" at bounding box center [407, 207] width 277 height 22
type input "mihreteab"
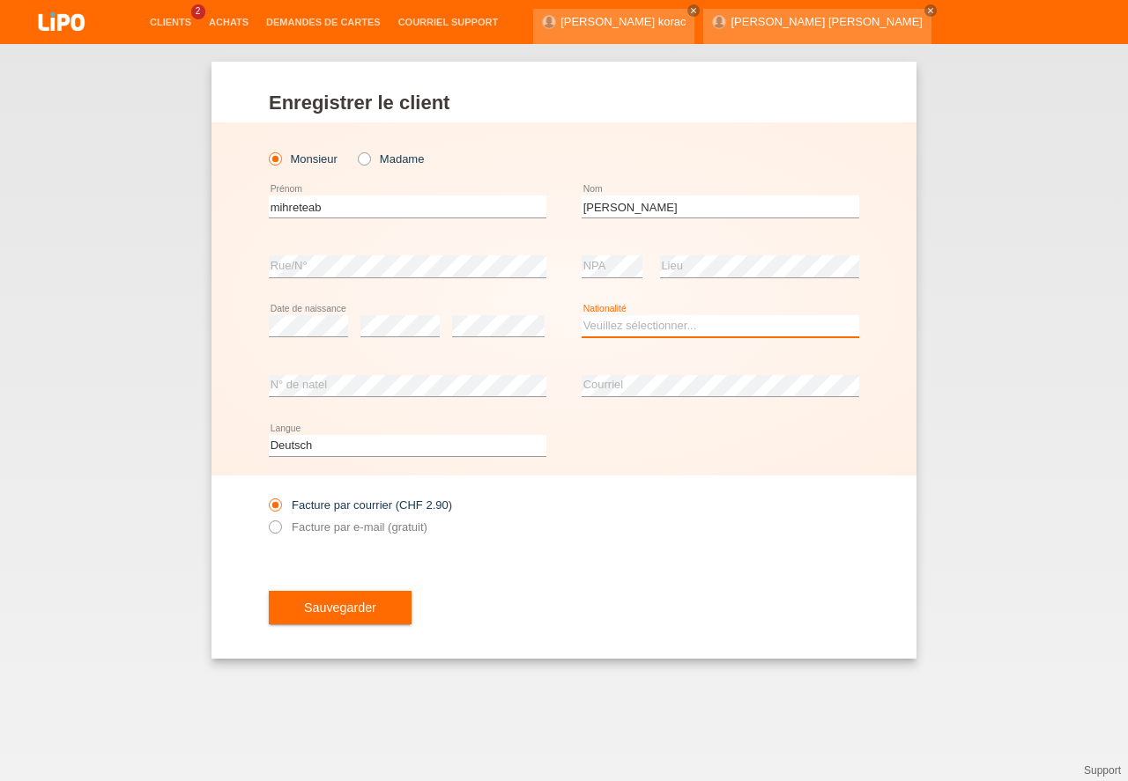
click at [591, 326] on select "Veuillez sélectionner... Suisse Allemagne Autriche Liechtenstein ------------ A…" at bounding box center [719, 325] width 277 height 21
click at [608, 329] on select "Veuillez sélectionner... Suisse Allemagne Autriche Liechtenstein ------------ A…" at bounding box center [719, 325] width 277 height 21
select select "ER"
click at [0, 0] on option "Érythrée" at bounding box center [0, 0] width 0 height 0
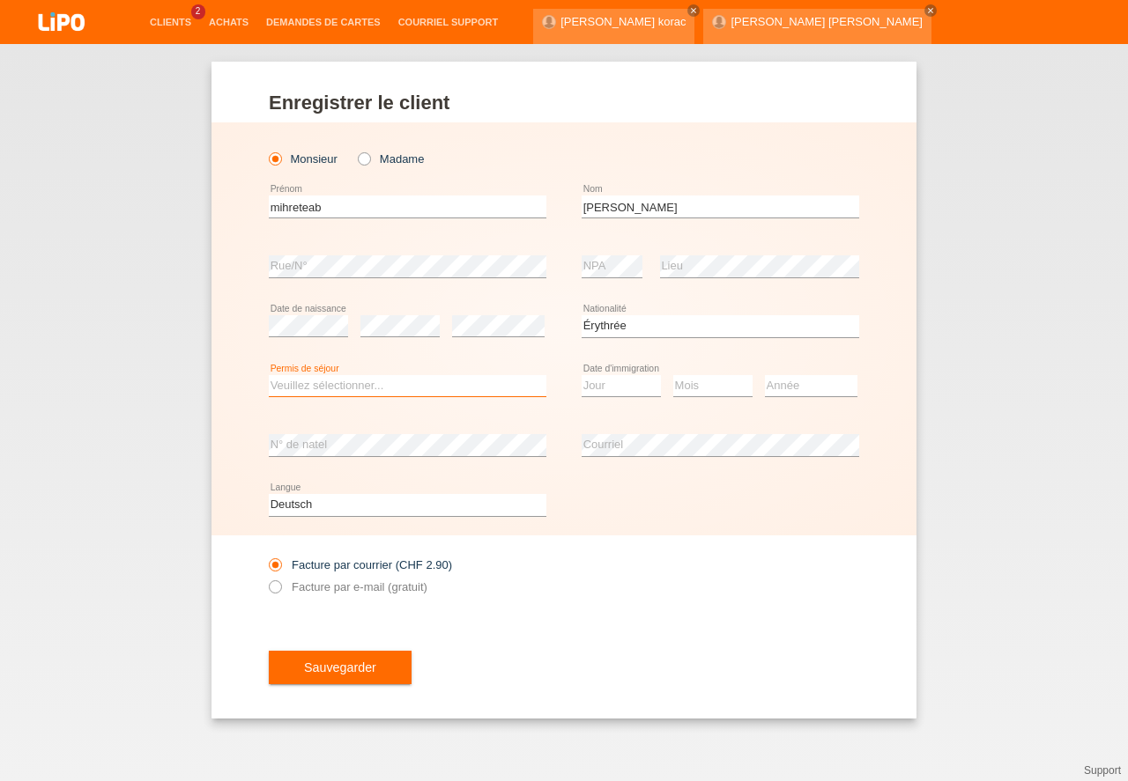
click at [353, 385] on select "Veuillez sélectionner... C B B - Statut de réfugié Autre" at bounding box center [407, 385] width 277 height 21
select select "C"
click at [0, 0] on option "C" at bounding box center [0, 0] width 0 height 0
click at [610, 384] on select "Jour 01 02 03 04 05 06 07 08 09 10 11" at bounding box center [620, 385] width 79 height 21
drag, startPoint x: 600, startPoint y: 655, endPoint x: 617, endPoint y: 619, distance: 39.8
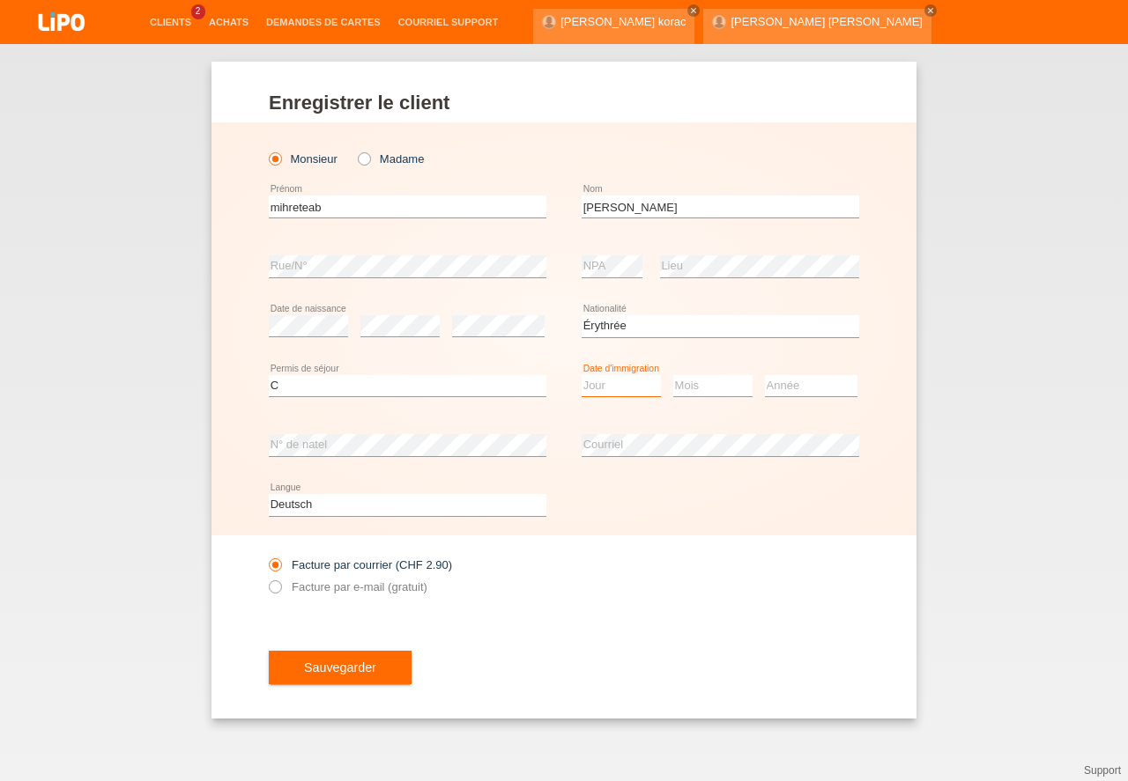
select select "29"
click at [0, 0] on option "29" at bounding box center [0, 0] width 0 height 0
click at [722, 389] on select "Mois 01 02 03 04 05 06 07 08 09 10 11" at bounding box center [712, 385] width 79 height 21
select select "01"
click at [0, 0] on option "01" at bounding box center [0, 0] width 0 height 0
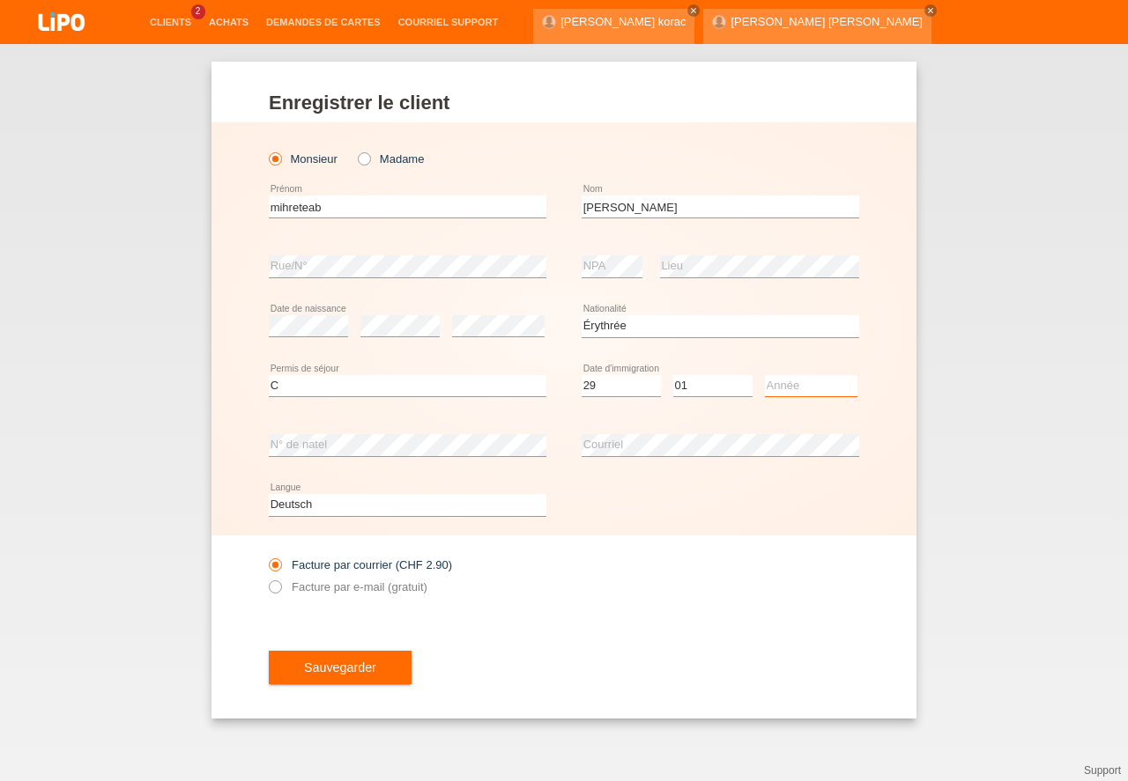
click at [788, 394] on select "Année 2025 2024 2023 2022 2021 2020 2019 2018 2017 2016 2015 2014 2013 2012 201…" at bounding box center [811, 385] width 92 height 21
select select "2009"
click at [0, 0] on option "2009" at bounding box center [0, 0] width 0 height 0
click at [266, 578] on icon at bounding box center [266, 578] width 0 height 0
click at [280, 588] on input "Facture par e-mail (gratuit)" at bounding box center [274, 592] width 11 height 22
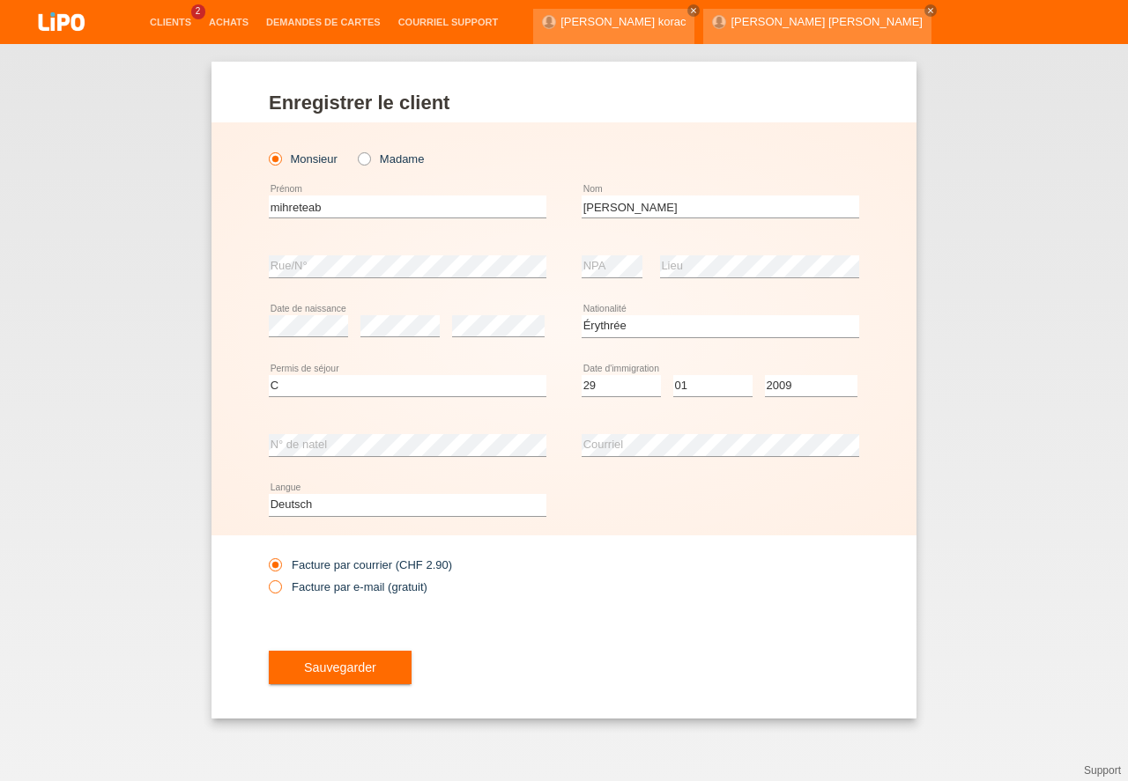
radio input "true"
click at [329, 505] on select "Deutsch Français Italiano English" at bounding box center [407, 504] width 277 height 21
click at [0, 0] on option "Deutsch" at bounding box center [0, 0] width 0 height 0
click at [368, 669] on button "Sauvegarder" at bounding box center [340, 667] width 143 height 33
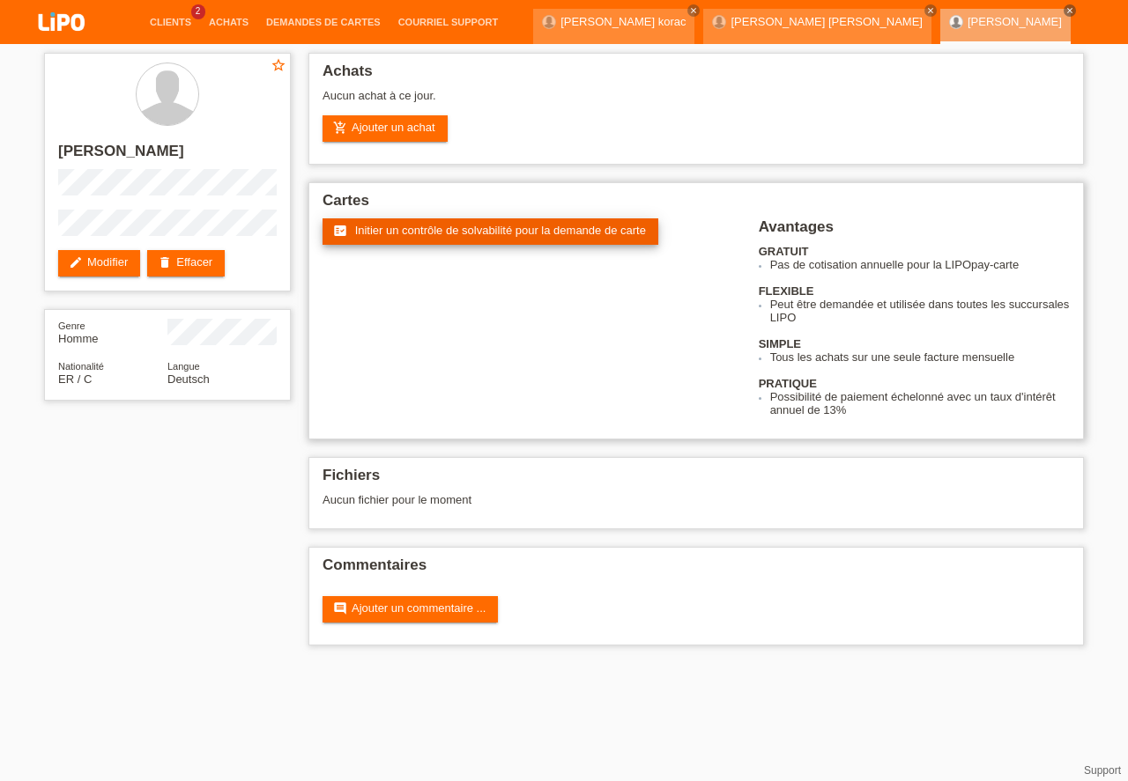
click at [393, 231] on span "Initier un contrôle de solvabilité pour la demande de carte" at bounding box center [500, 230] width 291 height 13
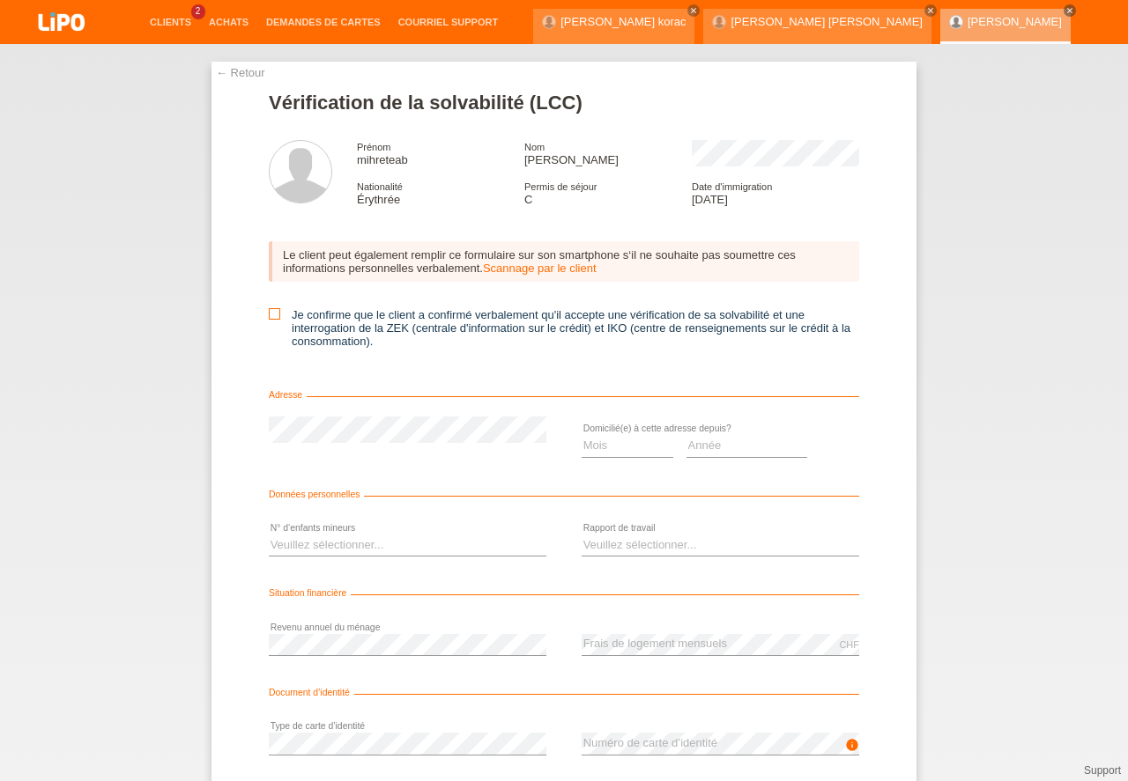
click at [269, 313] on icon at bounding box center [274, 313] width 11 height 11
click at [269, 313] on input "Je confirme que le client a confirmé verbalement qu'il accepte une vérification…" at bounding box center [274, 313] width 11 height 11
checkbox input "true"
click at [589, 450] on select "Mois 01 02 03 04 05 06 07 08 09 10" at bounding box center [627, 445] width 92 height 21
click at [736, 444] on select "Année 2025 2024 2023 2022 2021 2020 2019 2018 2017 2016 2015 2014 2013 2012 201…" at bounding box center [747, 445] width 122 height 21
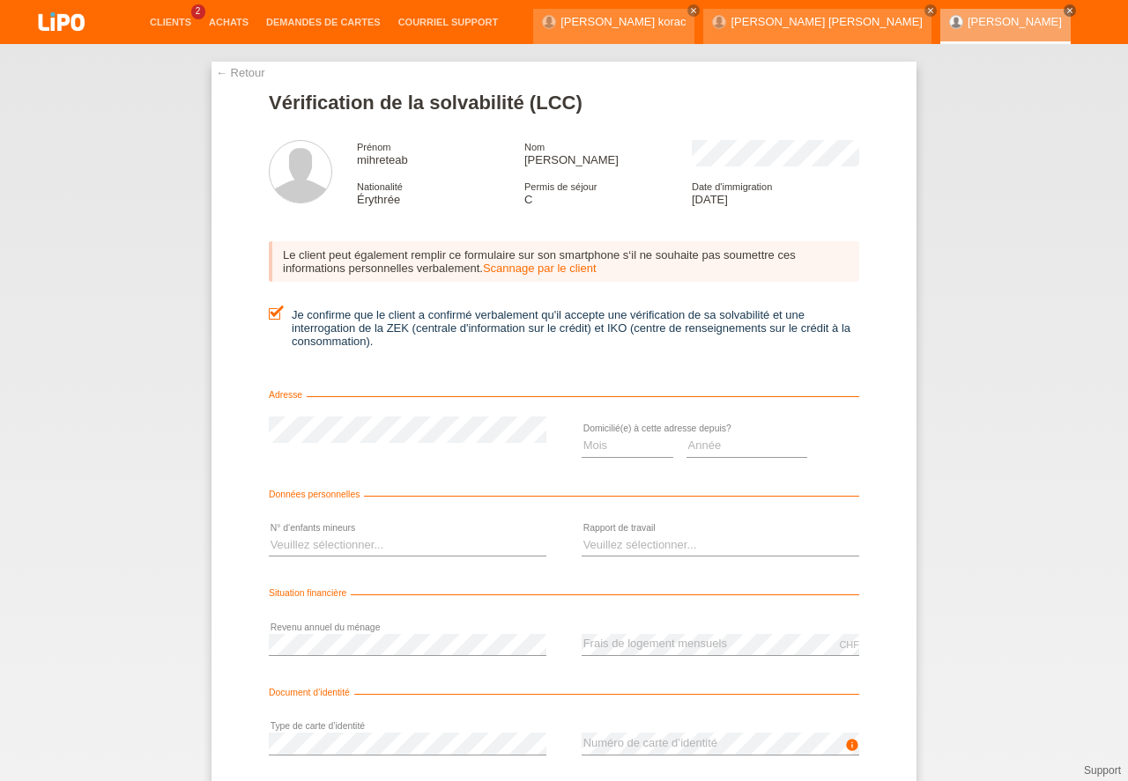
drag, startPoint x: 729, startPoint y: 458, endPoint x: 732, endPoint y: 449, distance: 9.5
click at [731, 455] on select "Année 2025 2024 2023 2022 2021 2020 2019 2018 2017 2016 2015 2014 2013 2012 201…" at bounding box center [747, 445] width 122 height 21
click at [732, 449] on select "Année 2025 2024 2023 2022 2021 2020 2019 2018 2017 2016 2015 2014 2013 2012 201…" at bounding box center [747, 445] width 122 height 21
click at [599, 455] on select "Mois 01 02 03 04 05 06 07 08 09 10" at bounding box center [627, 445] width 92 height 21
click at [610, 442] on select "Mois 01 02 03 04 05 06 07 08 09 10" at bounding box center [627, 445] width 92 height 21
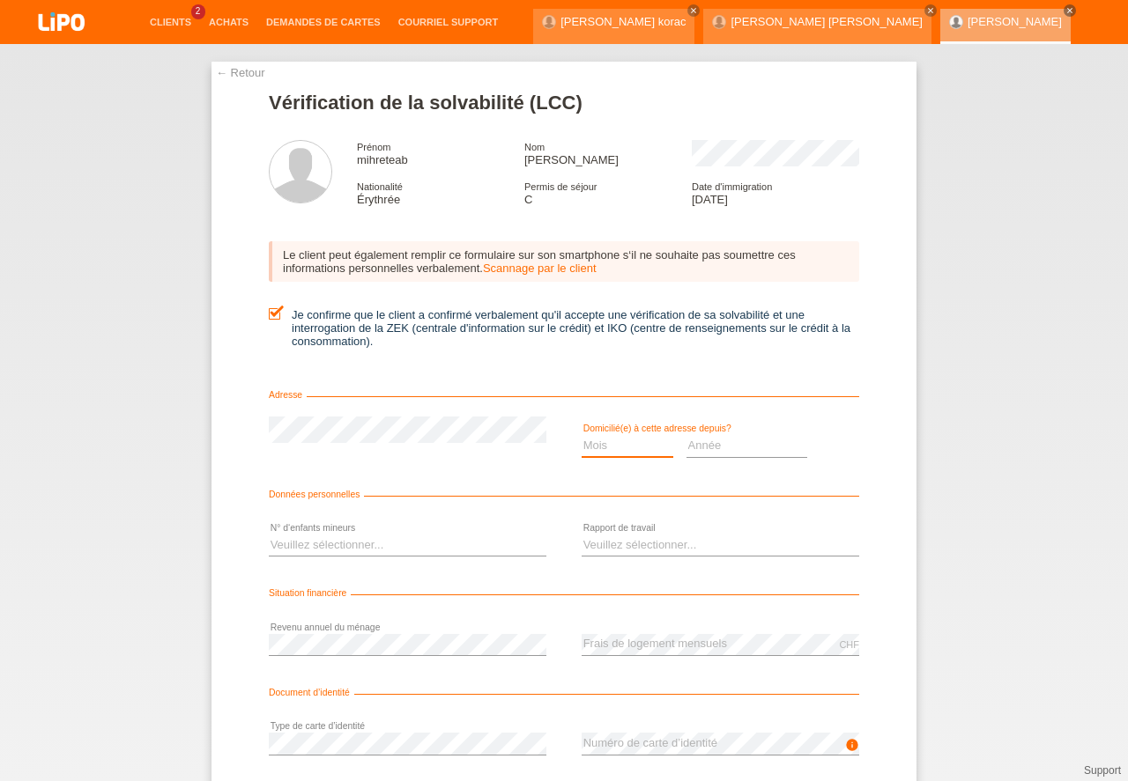
select select "09"
click at [0, 0] on option "09" at bounding box center [0, 0] width 0 height 0
click at [726, 442] on select "Année 2025 2024 2023 2022 2021 2020 2019 2018 2017 2016 2015 2014 2013 2012 201…" at bounding box center [747, 445] width 122 height 21
select select "2011"
click at [0, 0] on option "2011" at bounding box center [0, 0] width 0 height 0
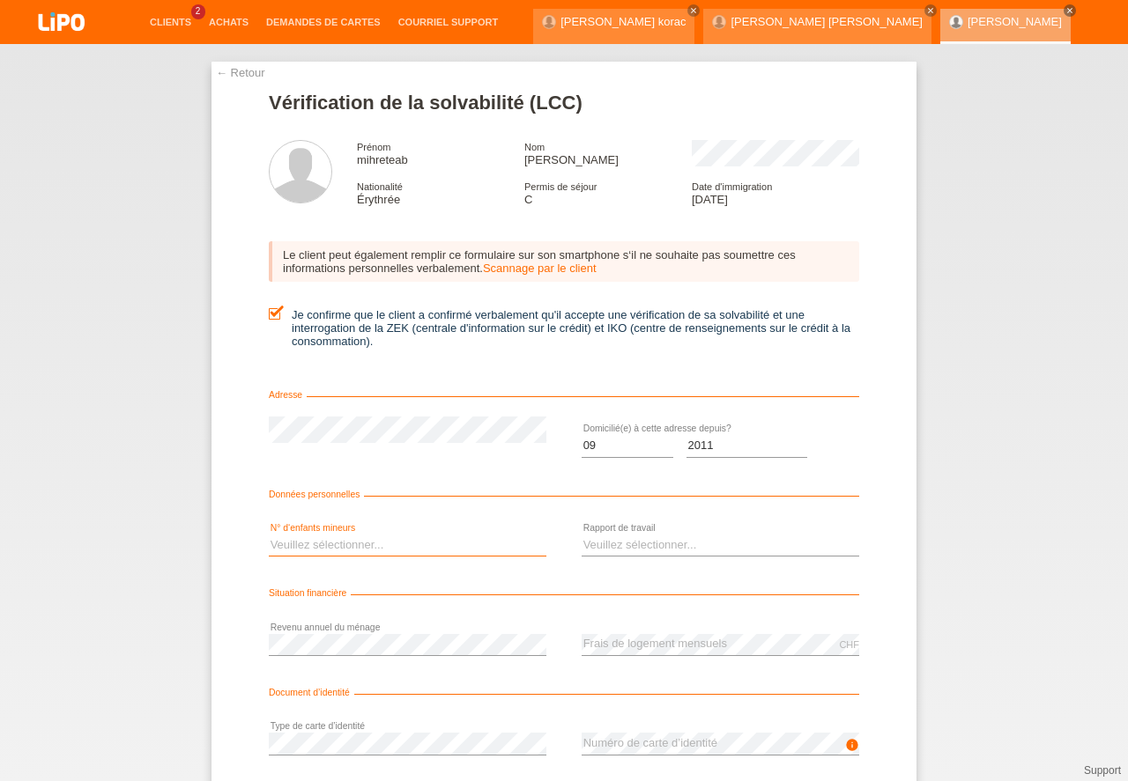
click at [366, 542] on select "Veuillez sélectionner... 0 1 2 3 4 5 6 7 8 9" at bounding box center [407, 545] width 277 height 21
select select "2"
click at [0, 0] on option "2" at bounding box center [0, 0] width 0 height 0
click at [698, 538] on select "Veuillez sélectionner... A durée indéterminée A durée déterminée Apprenti/étudi…" at bounding box center [719, 545] width 277 height 21
select select "UNLIMITED"
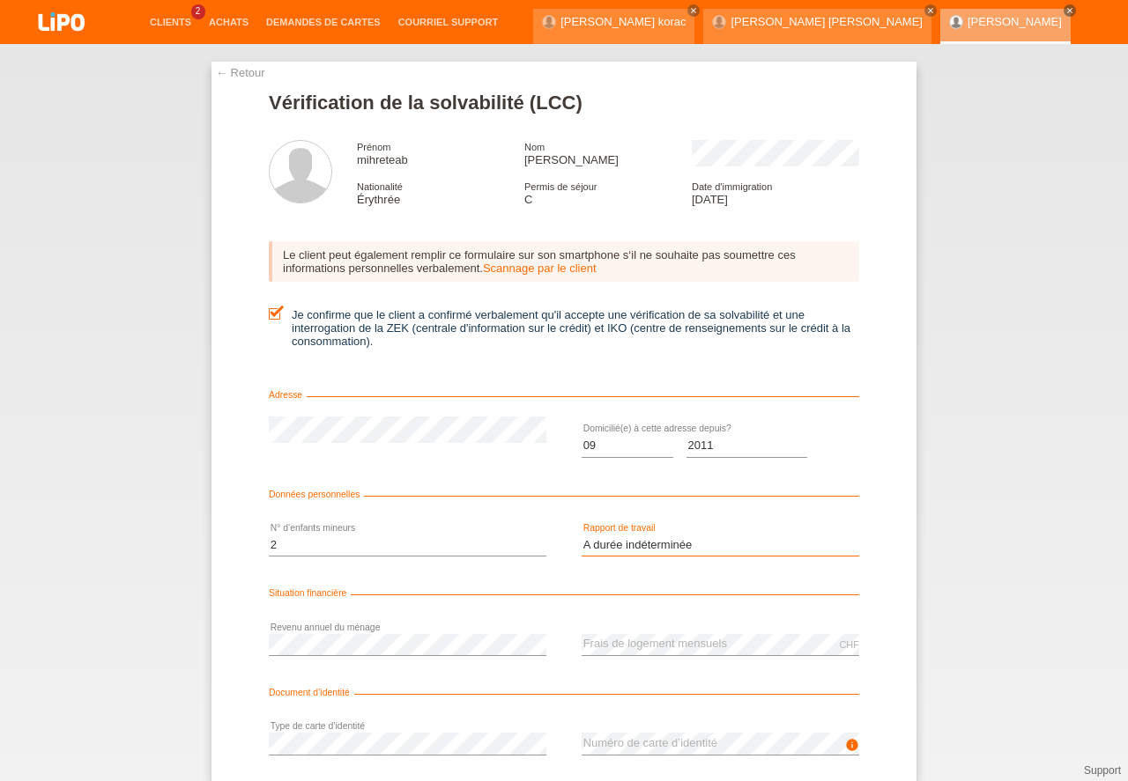
click at [0, 0] on option "A durée indéterminée" at bounding box center [0, 0] width 0 height 0
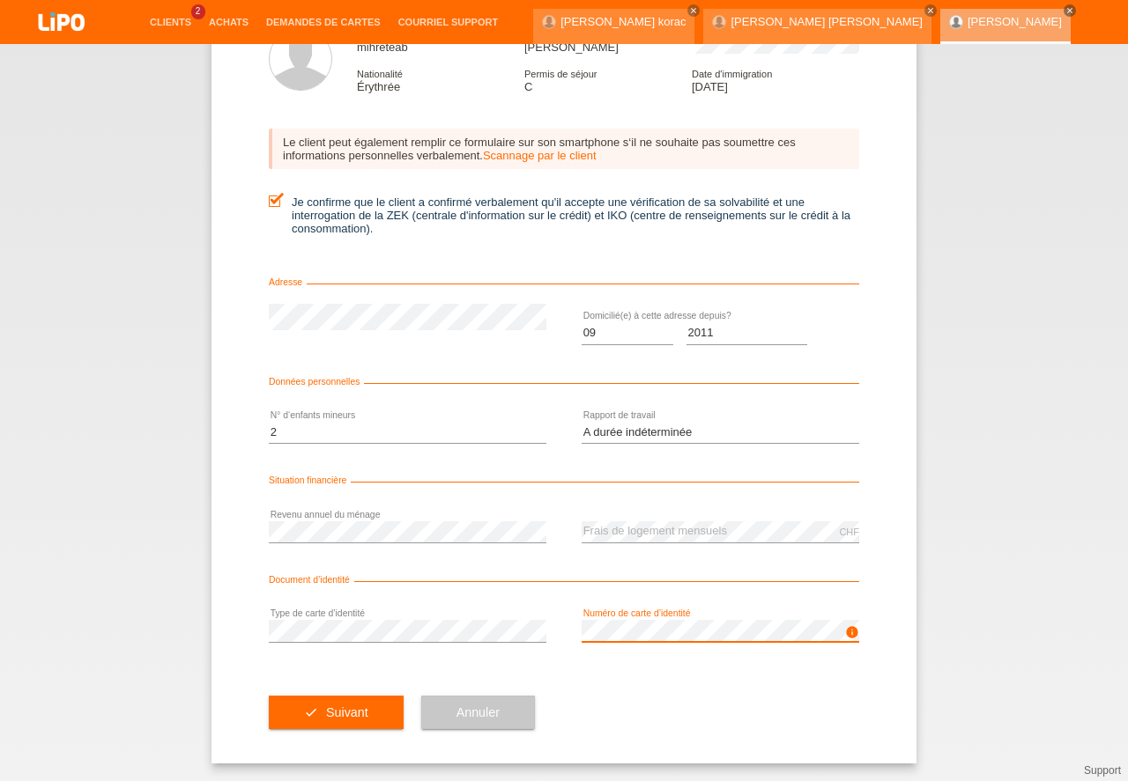
drag, startPoint x: 1127, startPoint y: 595, endPoint x: 1125, endPoint y: 815, distance: 219.4
click at [344, 708] on button "check Suivant" at bounding box center [336, 712] width 135 height 33
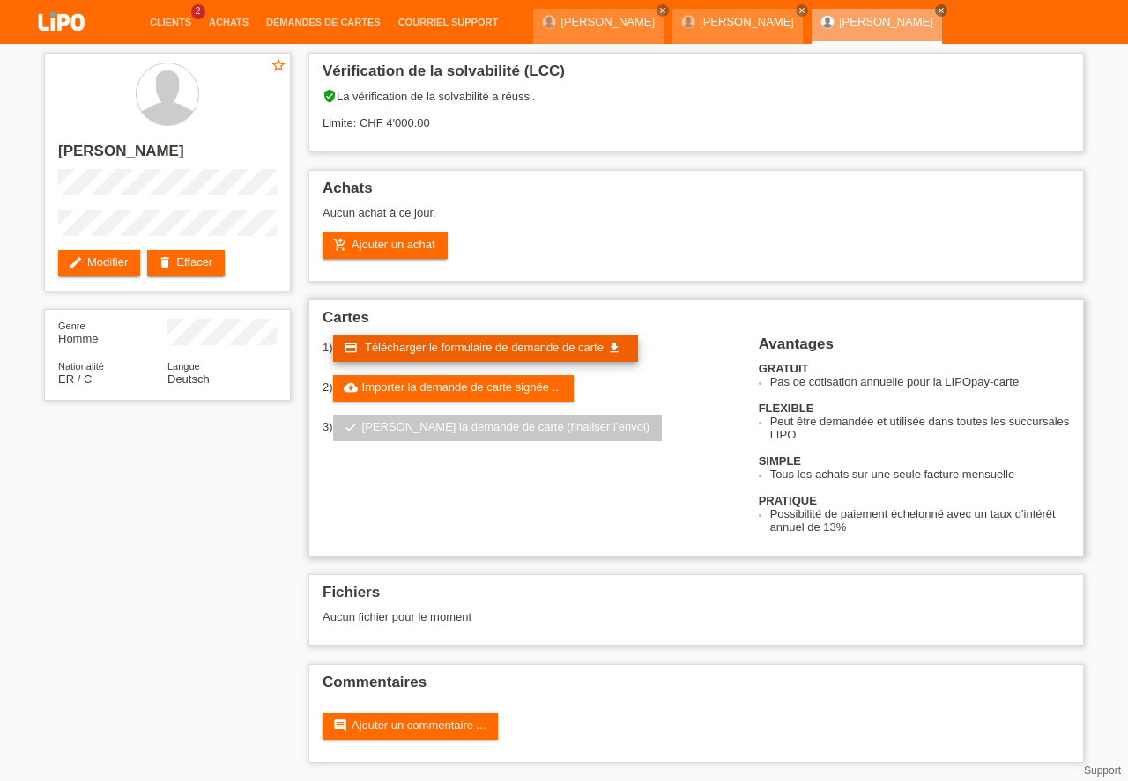
click at [411, 351] on span "Télécharger le formulaire de demande de carte" at bounding box center [484, 347] width 239 height 13
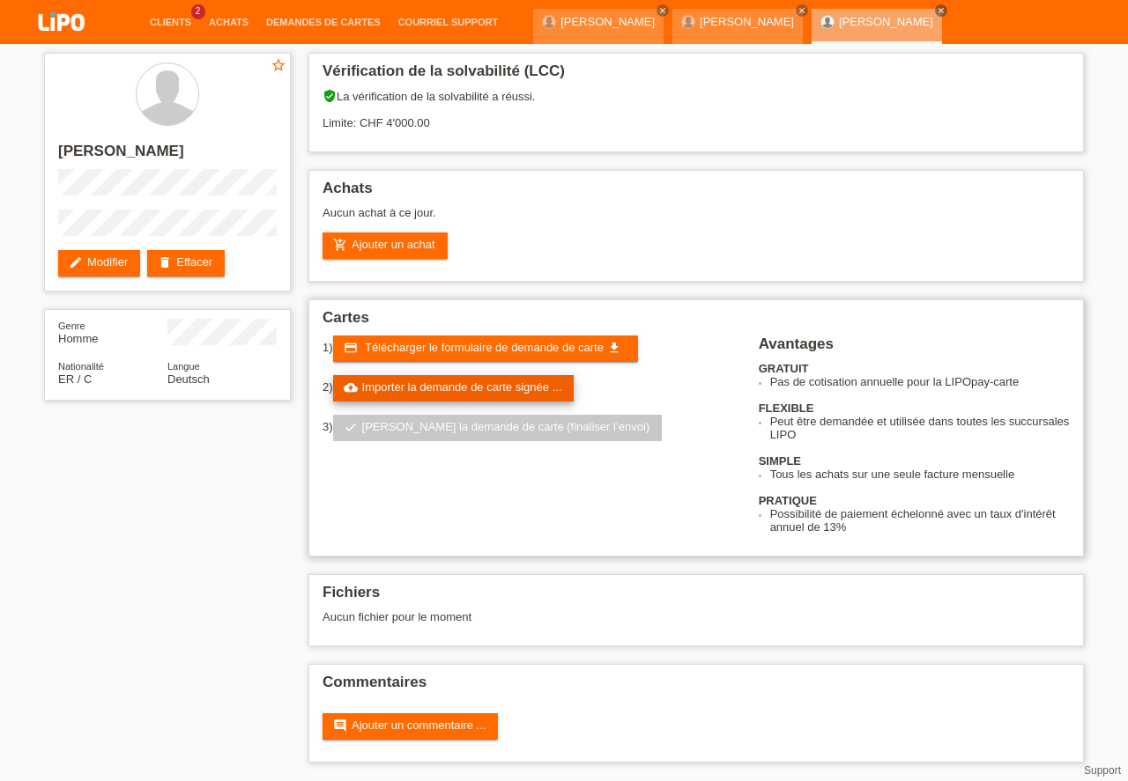
click at [449, 384] on link "cloud_upload Importer la demande de carte signée ..." at bounding box center [453, 388] width 241 height 26
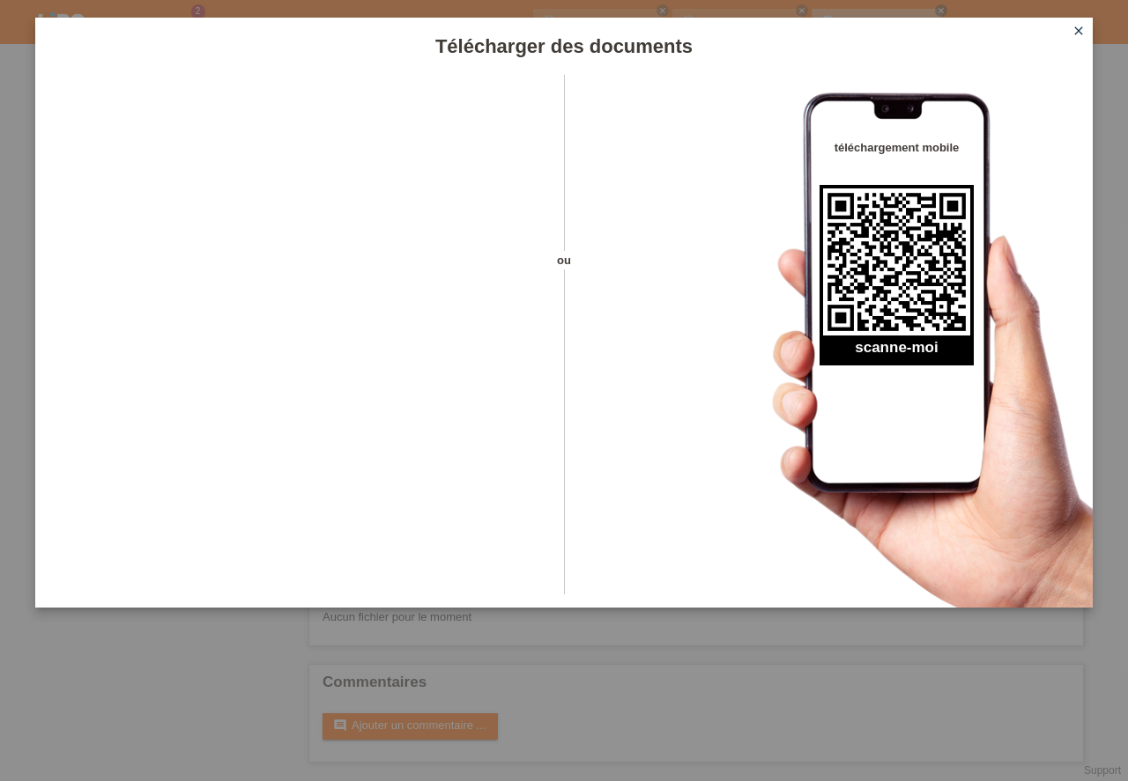
click at [1080, 30] on icon "close" at bounding box center [1078, 31] width 14 height 14
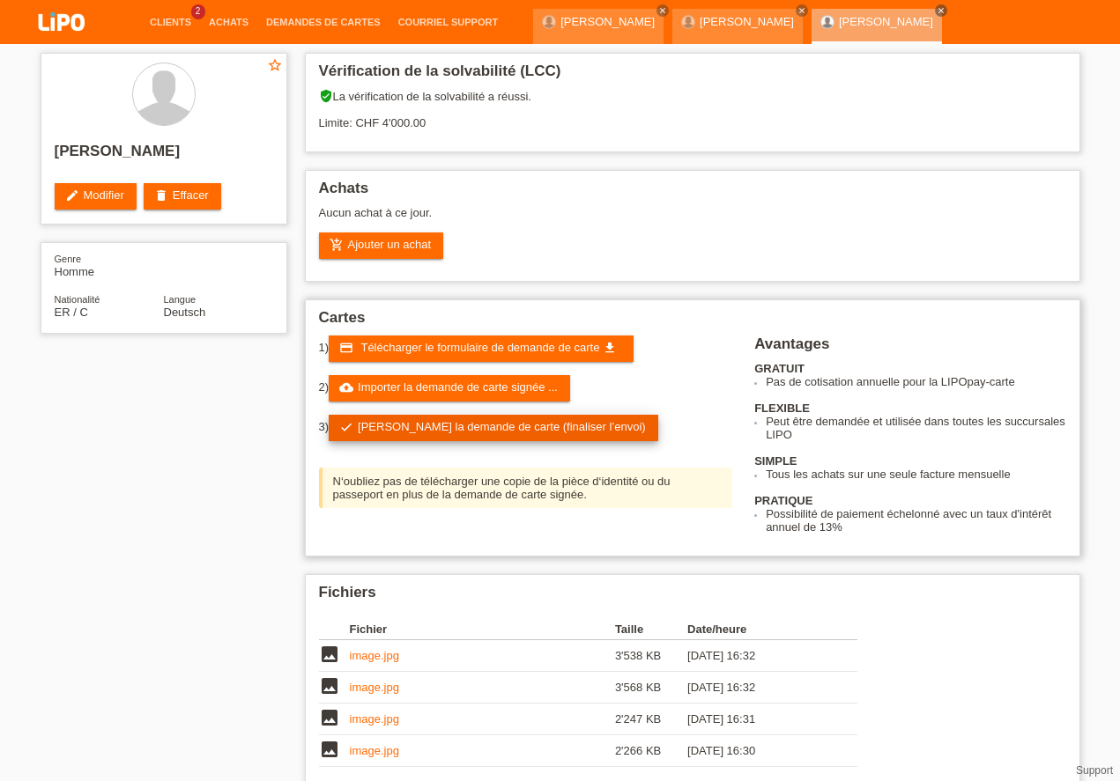
click at [414, 431] on link "check Soumettre la demande de carte (finaliser l’envoi)" at bounding box center [493, 428] width 329 height 26
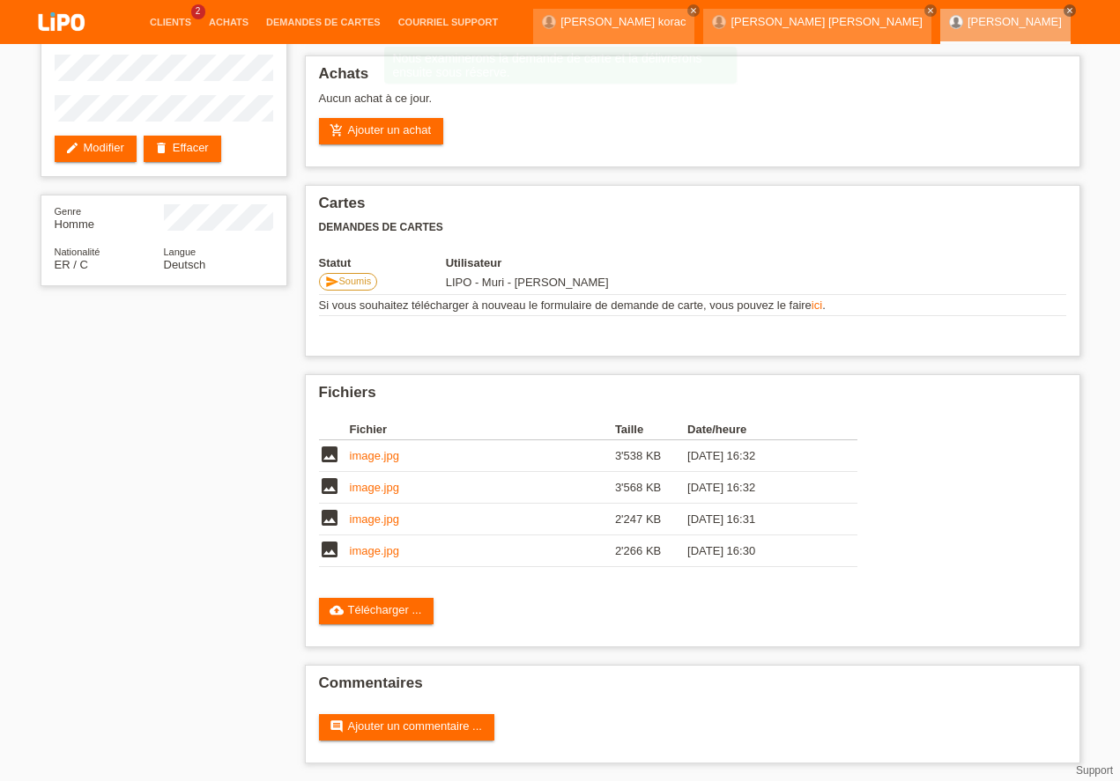
scroll to position [115, 0]
